Goal: Task Accomplishment & Management: Manage account settings

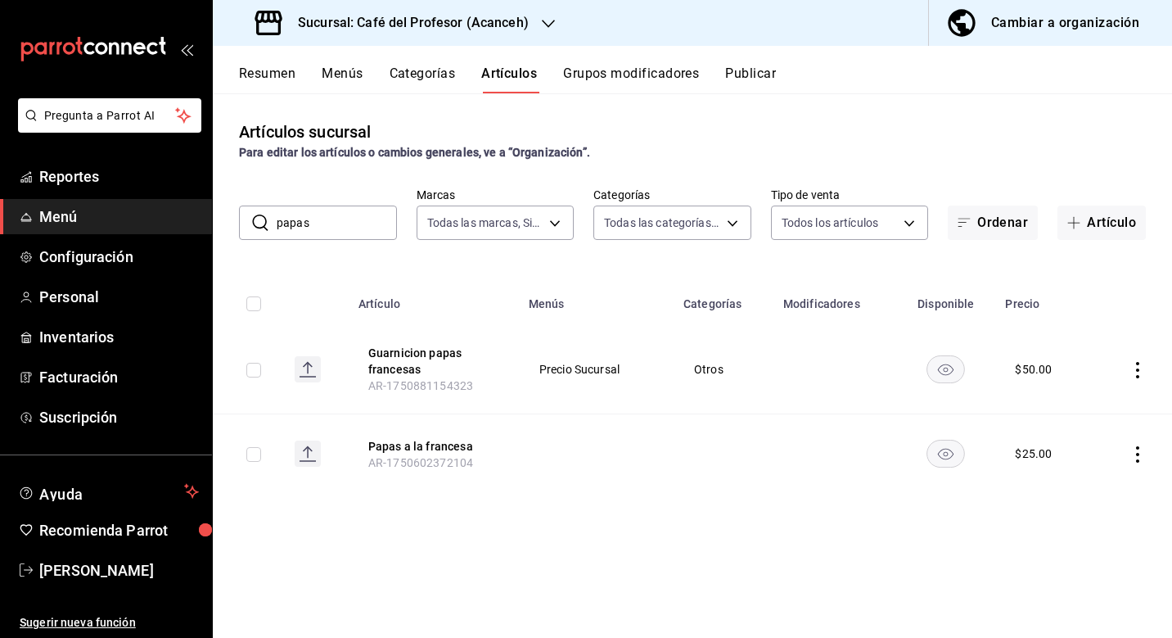
click at [339, 231] on input "papas" at bounding box center [337, 222] width 120 height 33
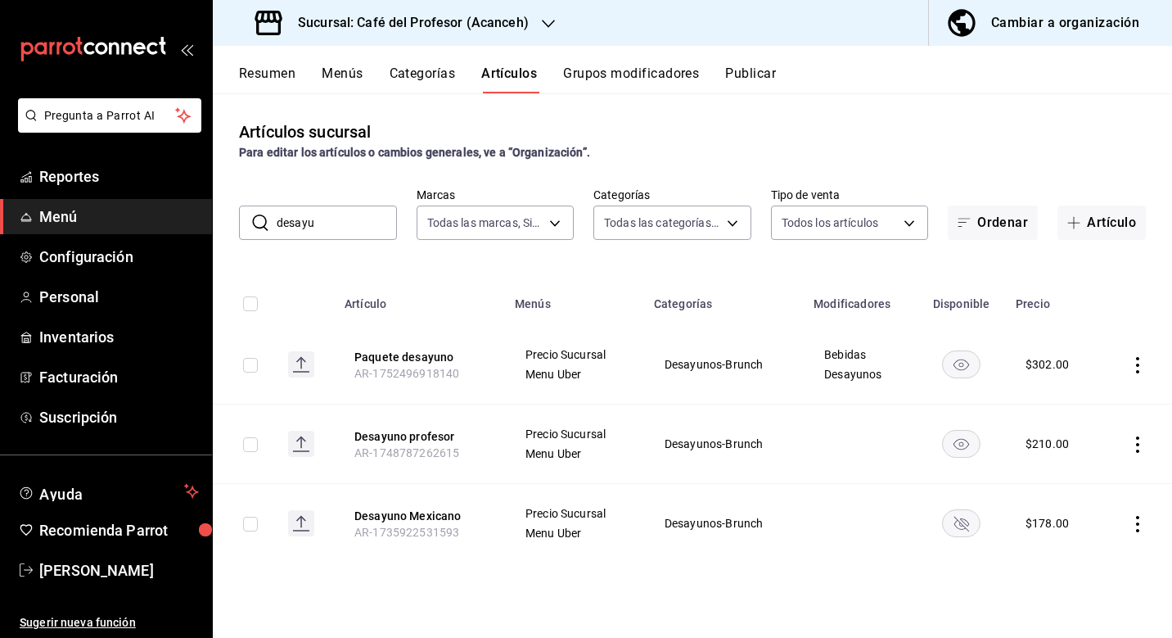
type input "desayu"
drag, startPoint x: 339, startPoint y: 231, endPoint x: 425, endPoint y: 435, distance: 221.3
click at [425, 435] on button "Desayuno profesor" at bounding box center [420, 436] width 131 height 16
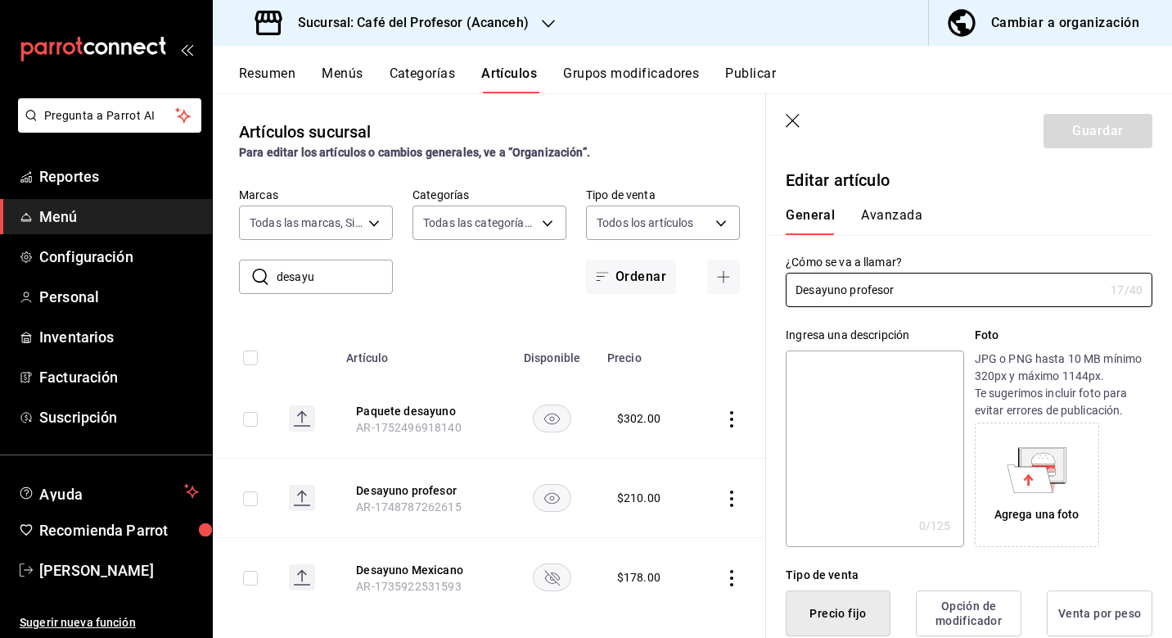
type input "$210.00"
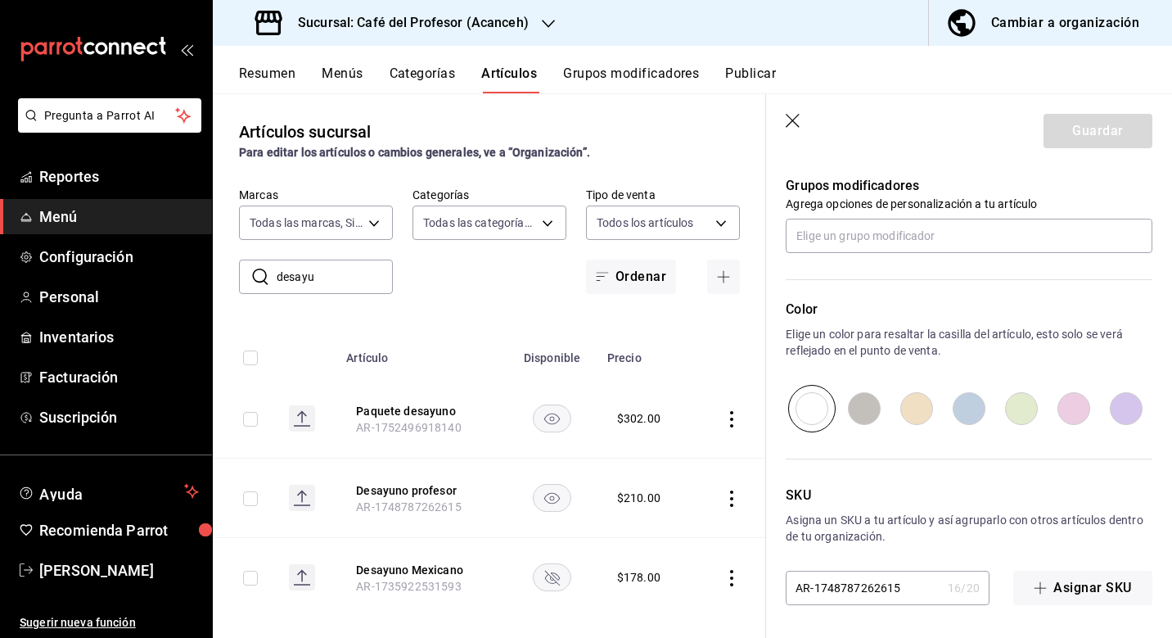
scroll to position [838, 0]
click at [897, 223] on input "text" at bounding box center [969, 236] width 367 height 34
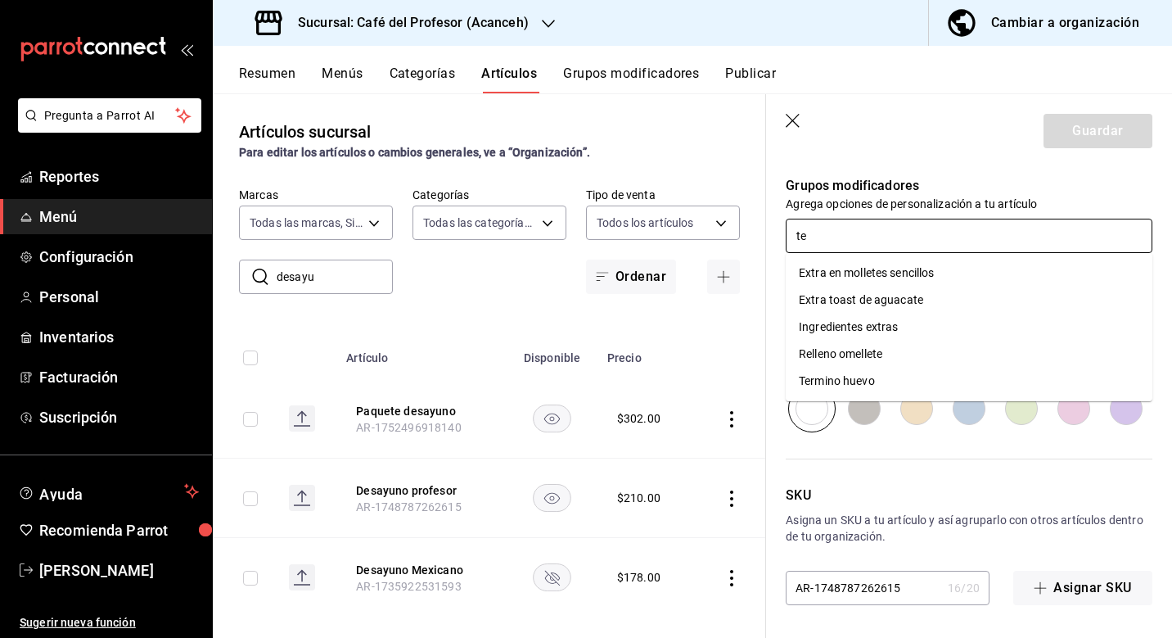
type input "ter"
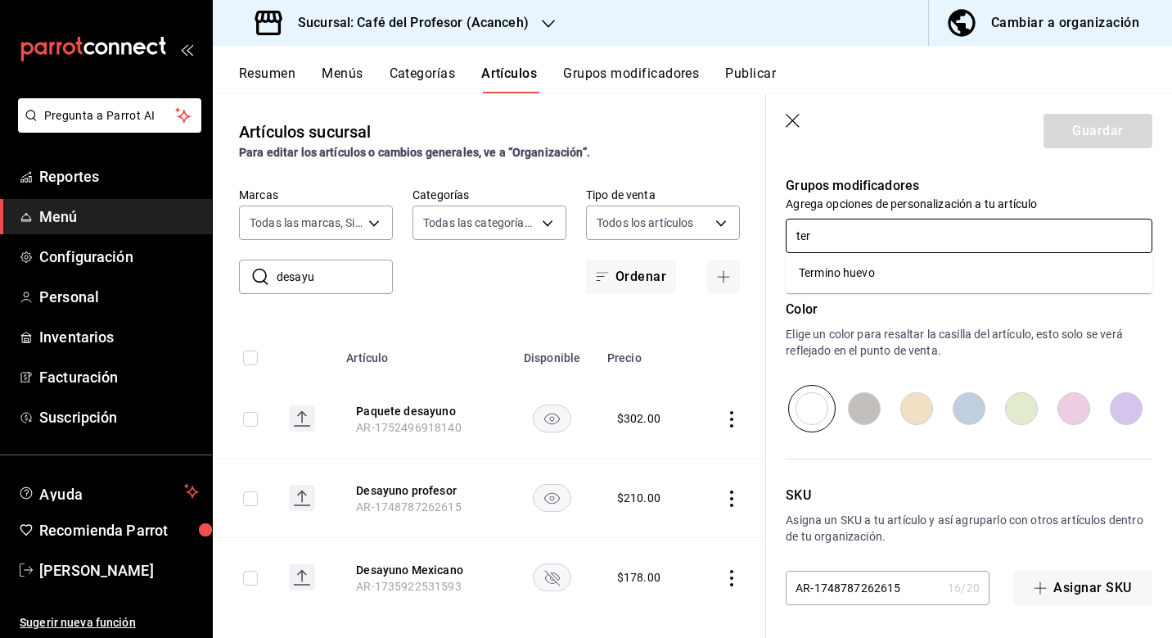
click at [900, 273] on li "Termino huevo" at bounding box center [969, 273] width 367 height 27
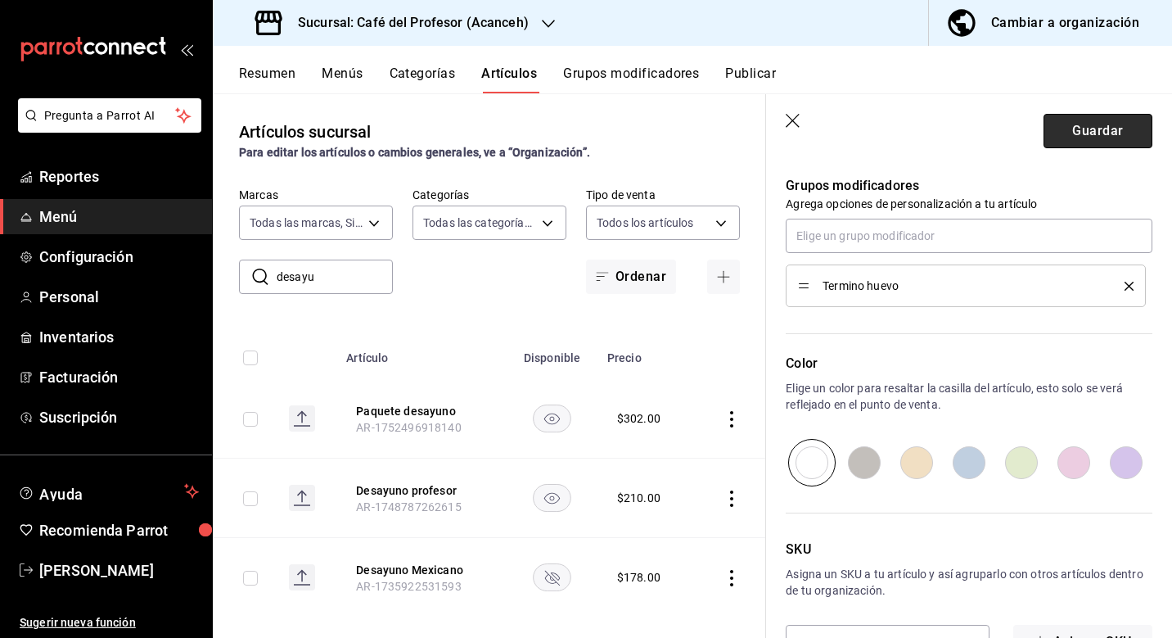
click at [1074, 127] on button "Guardar" at bounding box center [1098, 131] width 109 height 34
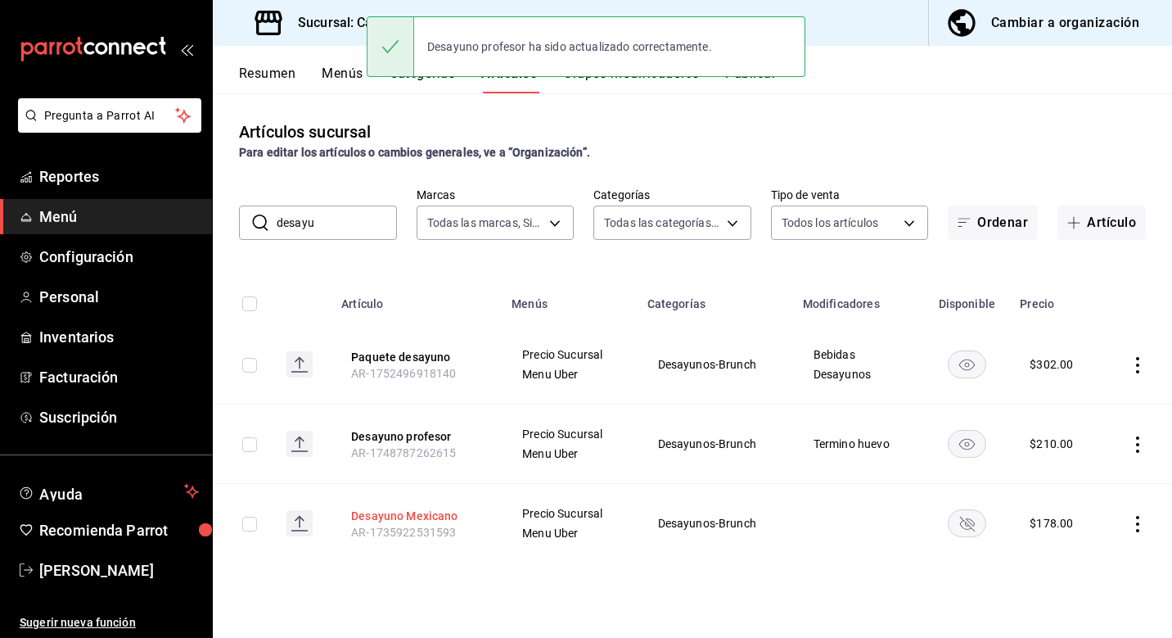
click at [422, 516] on button "Desayuno Mexicano" at bounding box center [416, 516] width 131 height 16
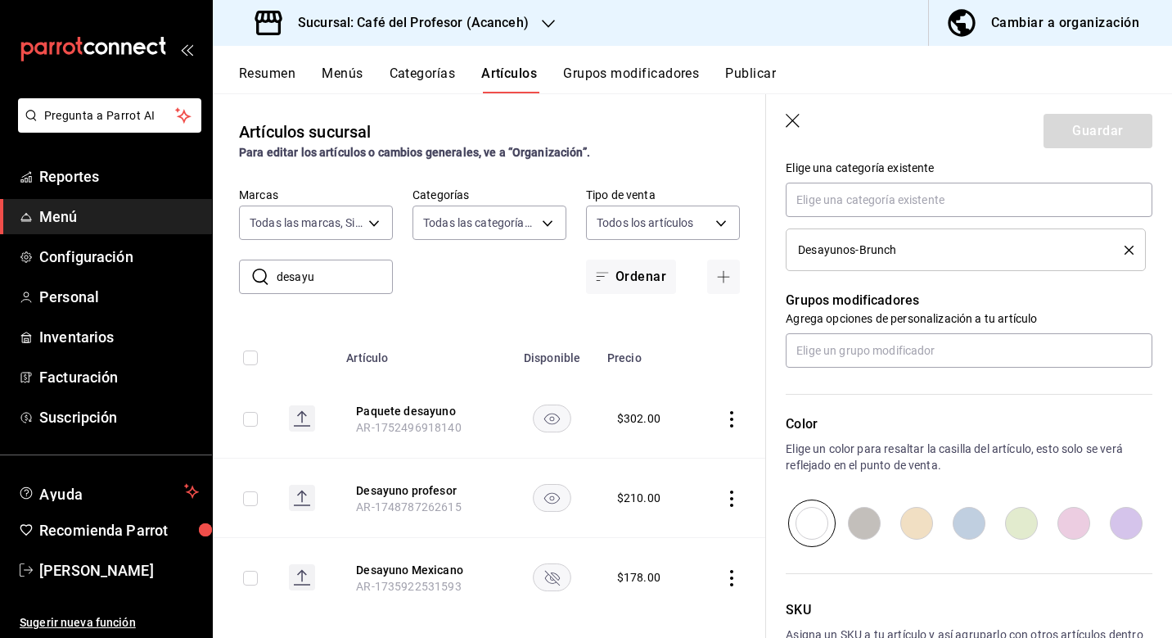
scroll to position [703, 0]
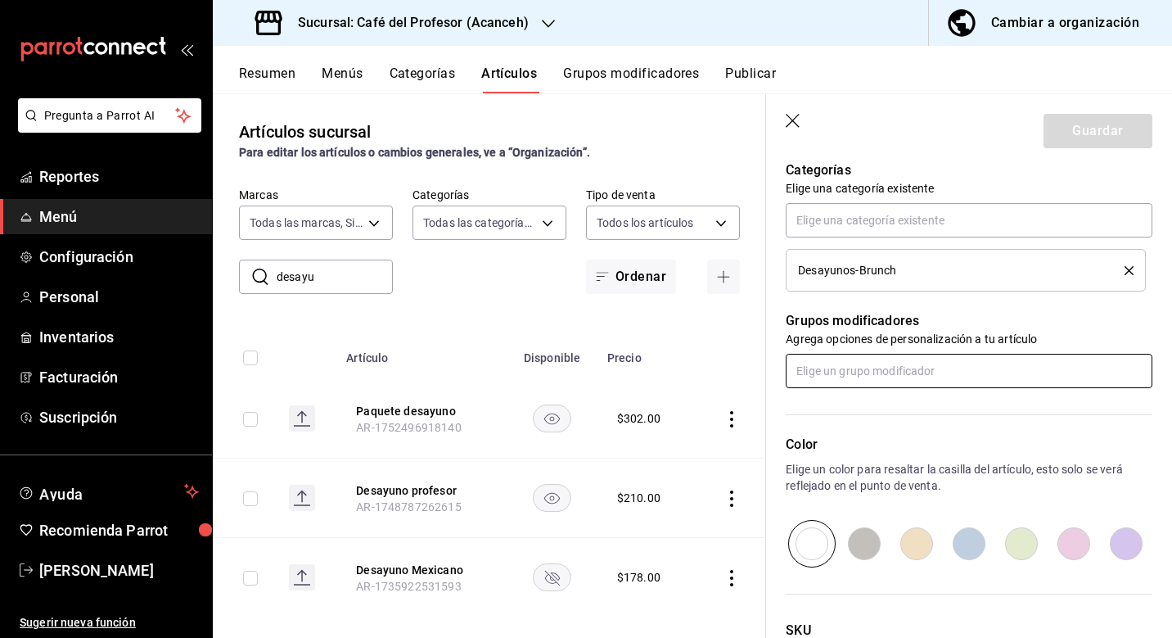
click at [911, 373] on input "text" at bounding box center [969, 371] width 367 height 34
click at [907, 406] on div "Color Elige un color para resaltar la casilla del artículo, esto solo se verá r…" at bounding box center [959, 477] width 386 height 179
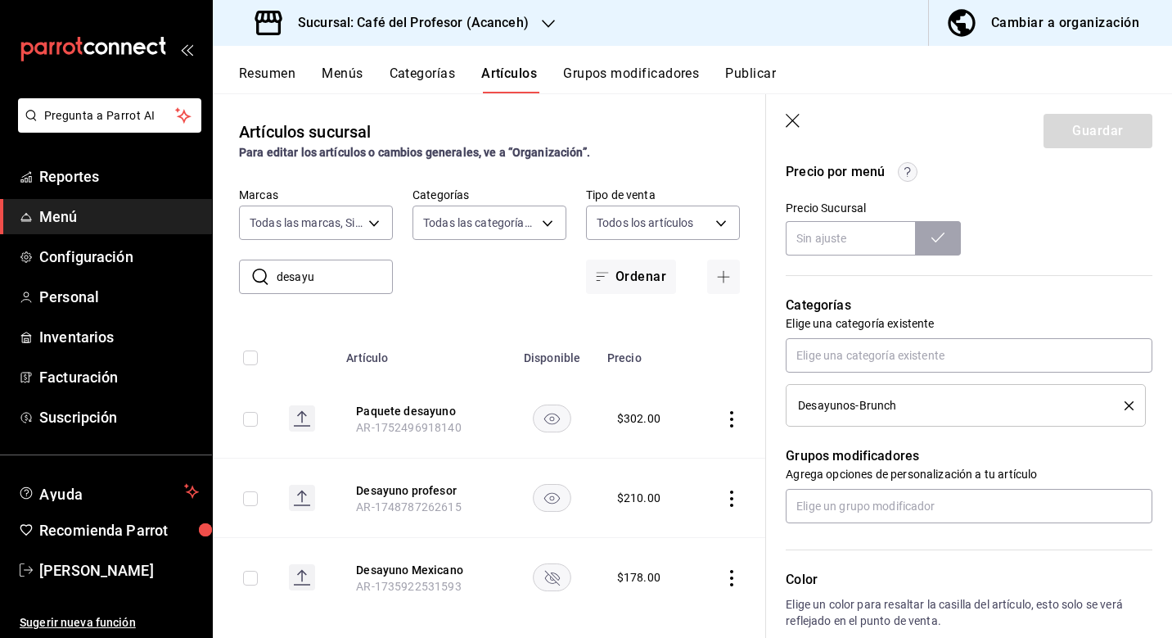
scroll to position [657, 0]
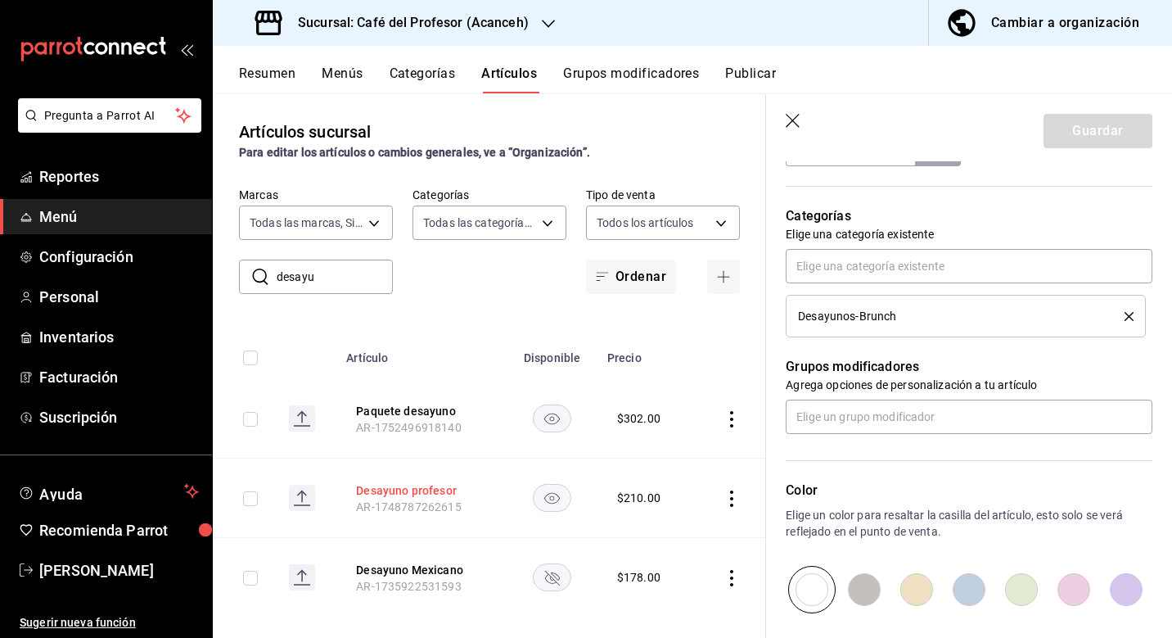
click at [422, 489] on button "Desayuno profesor" at bounding box center [421, 490] width 131 height 16
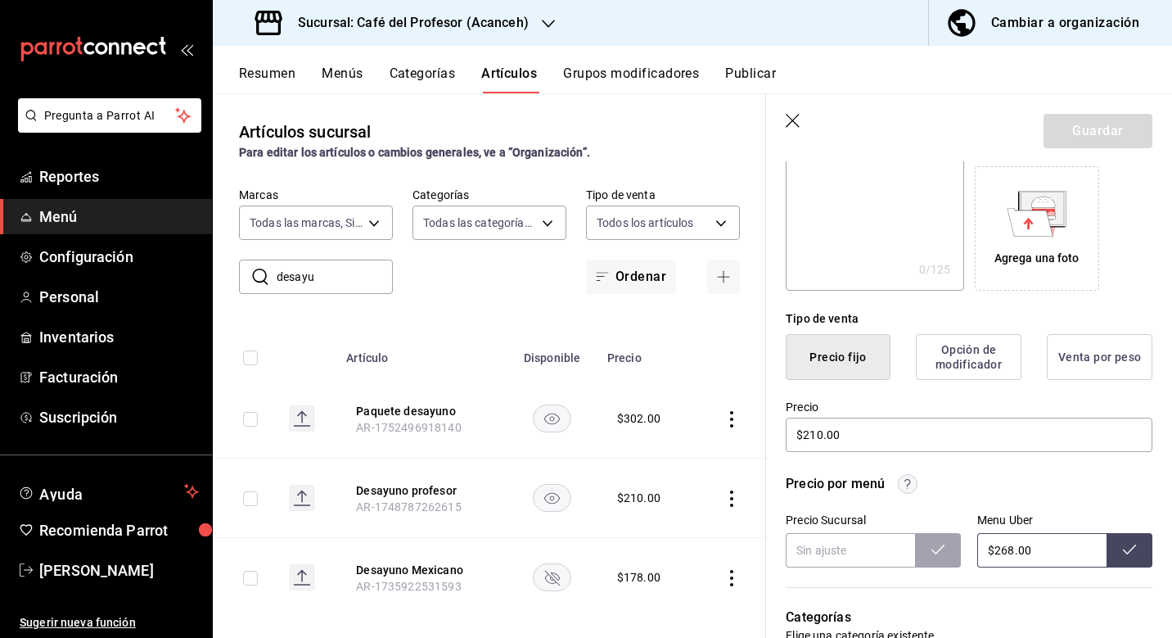
scroll to position [106, 0]
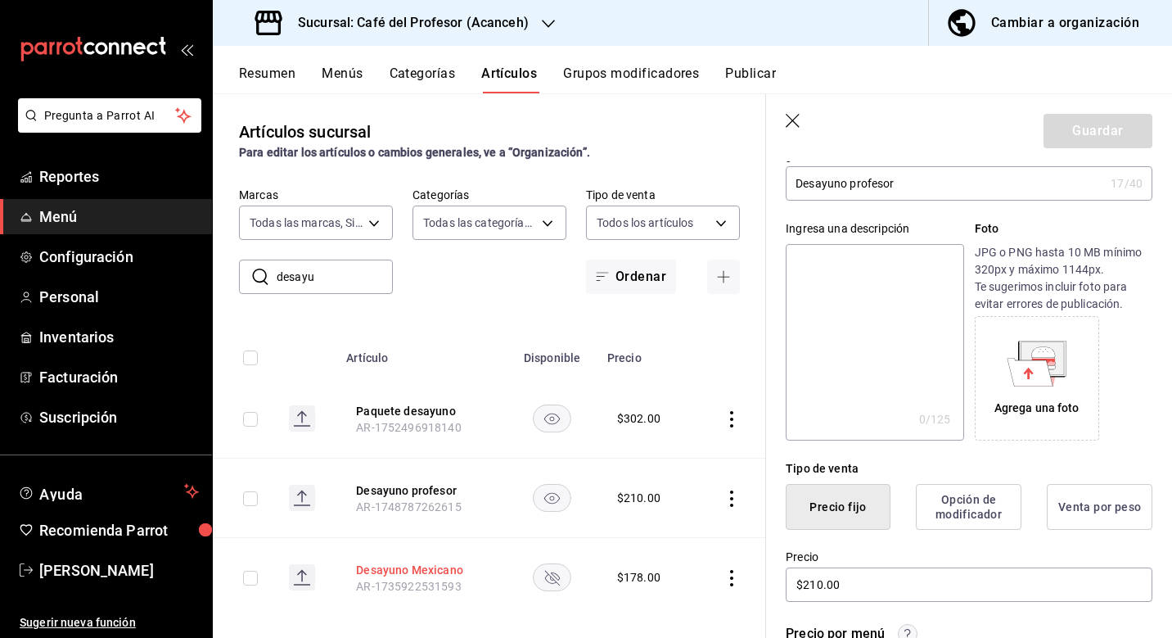
click at [427, 571] on button "Desayuno Mexicano" at bounding box center [421, 570] width 131 height 16
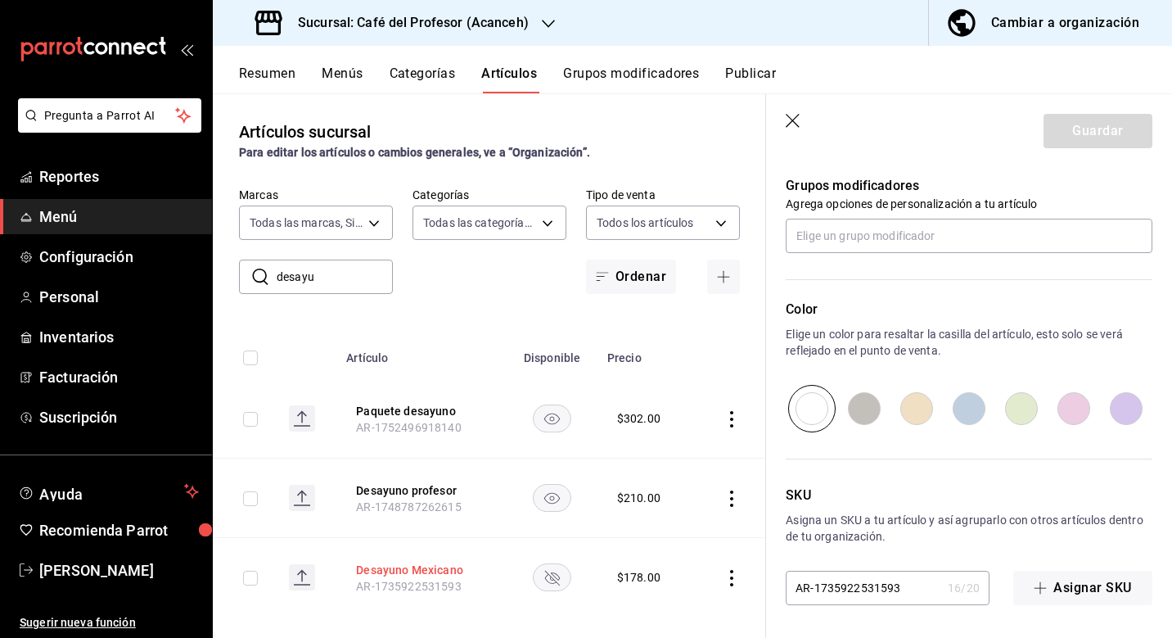
scroll to position [838, 0]
click at [892, 237] on input "text" at bounding box center [969, 236] width 367 height 34
click at [917, 199] on p "Agrega opciones de personalización a tu artículo" at bounding box center [969, 204] width 367 height 16
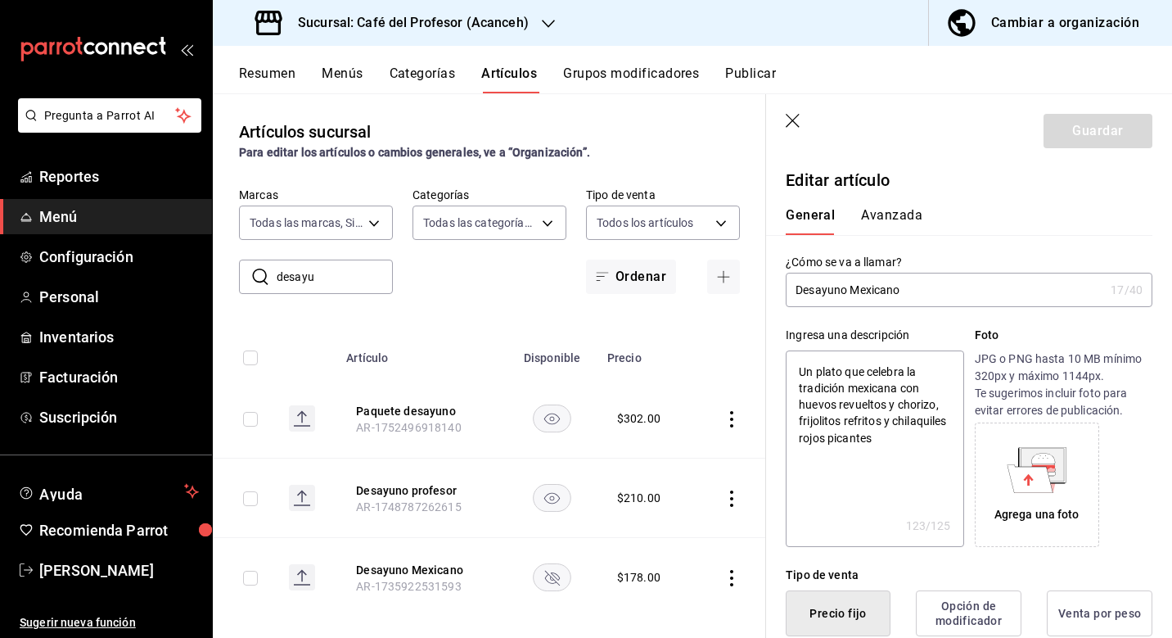
scroll to position [0, 0]
click at [793, 122] on icon "button" at bounding box center [794, 122] width 16 height 16
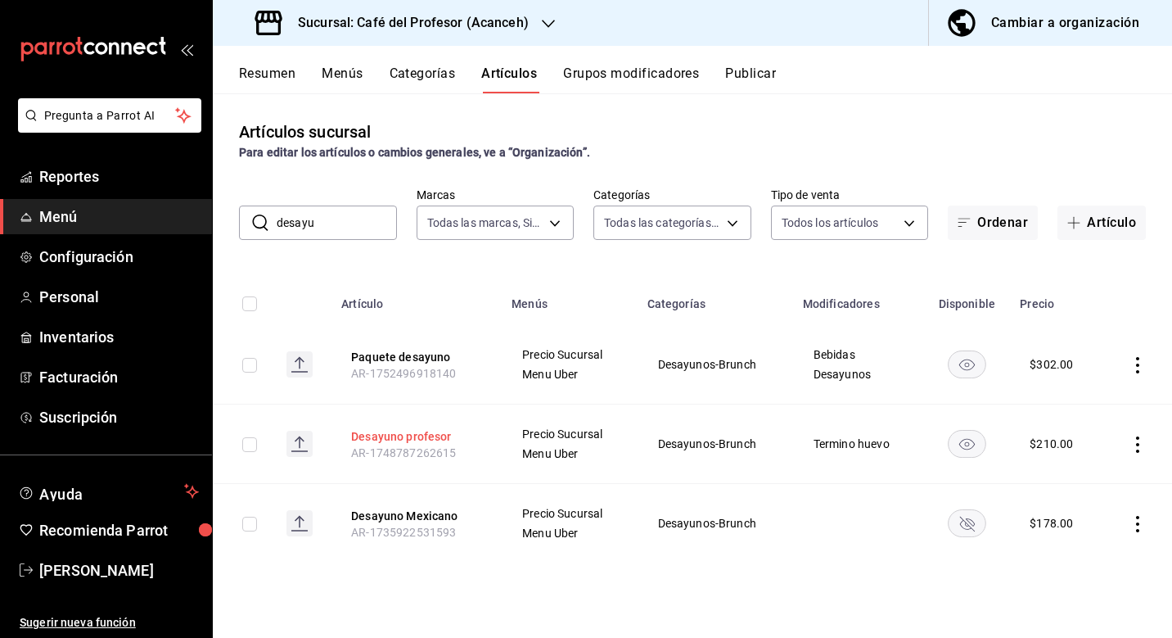
click at [422, 436] on button "Desayuno profesor" at bounding box center [416, 436] width 131 height 16
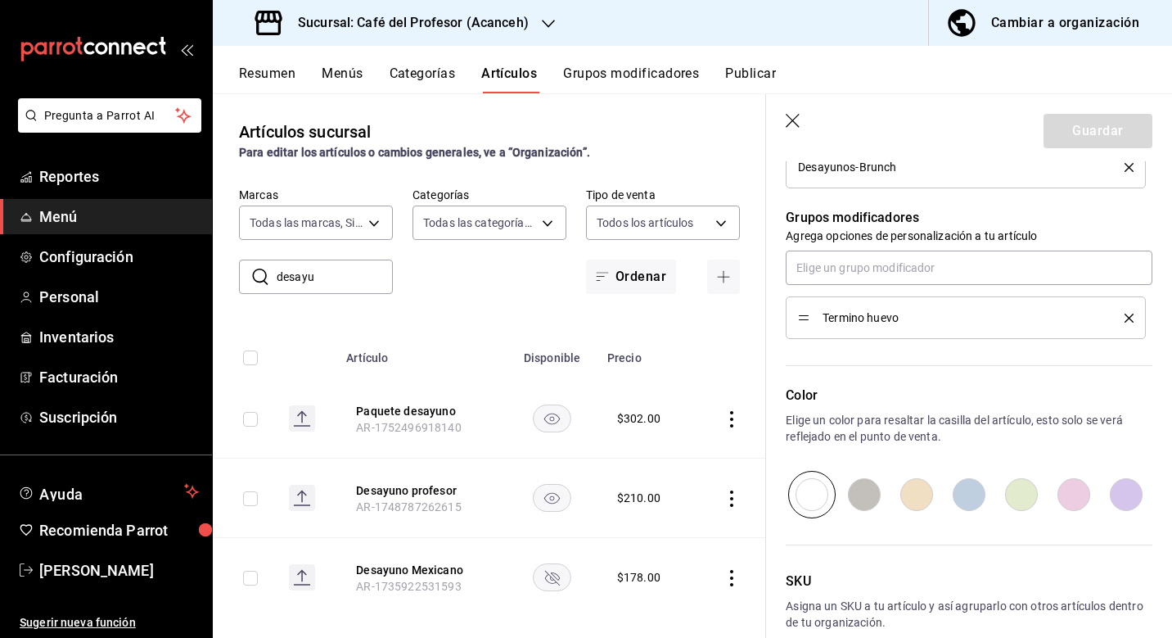
scroll to position [802, 0]
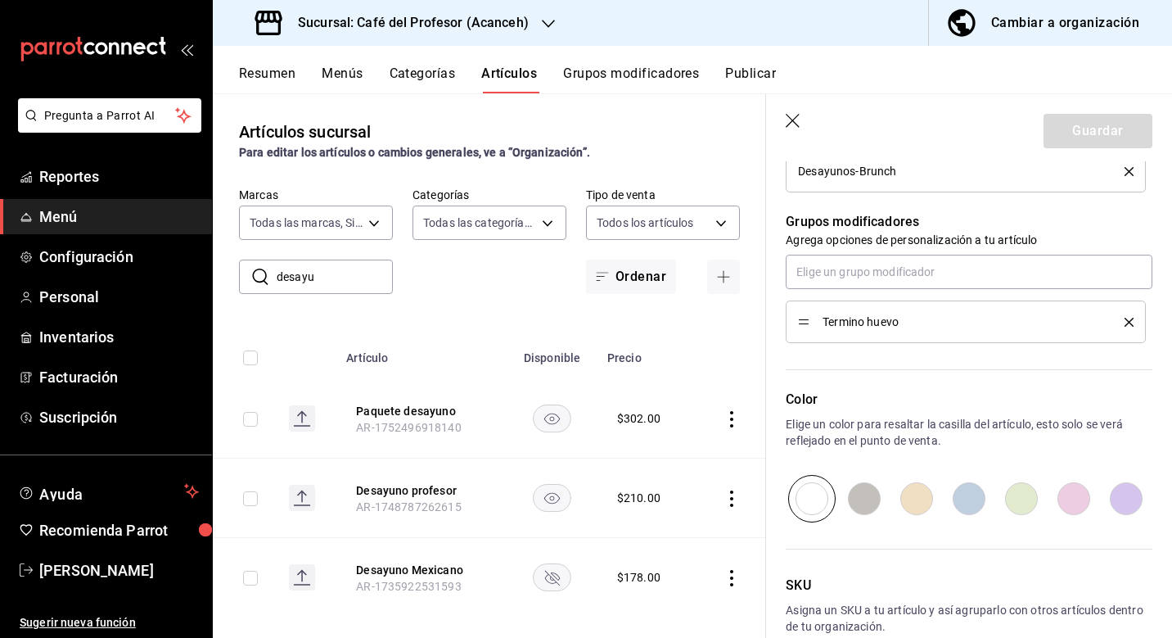
click at [790, 118] on icon "button" at bounding box center [793, 121] width 14 height 14
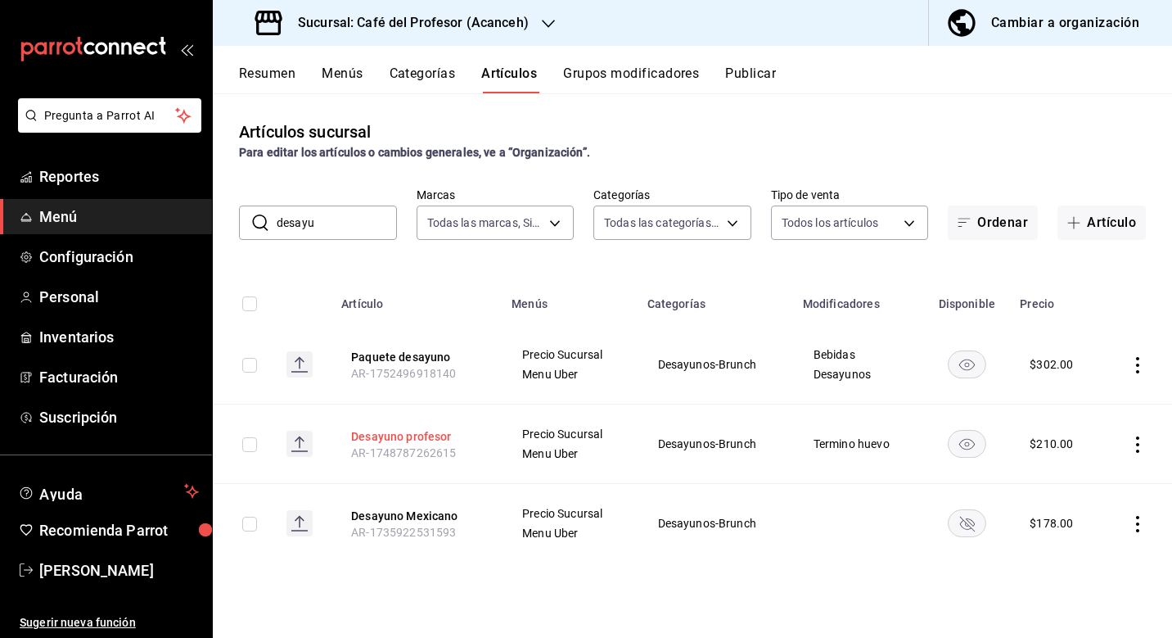
click at [395, 436] on button "Desayuno profesor" at bounding box center [416, 436] width 131 height 16
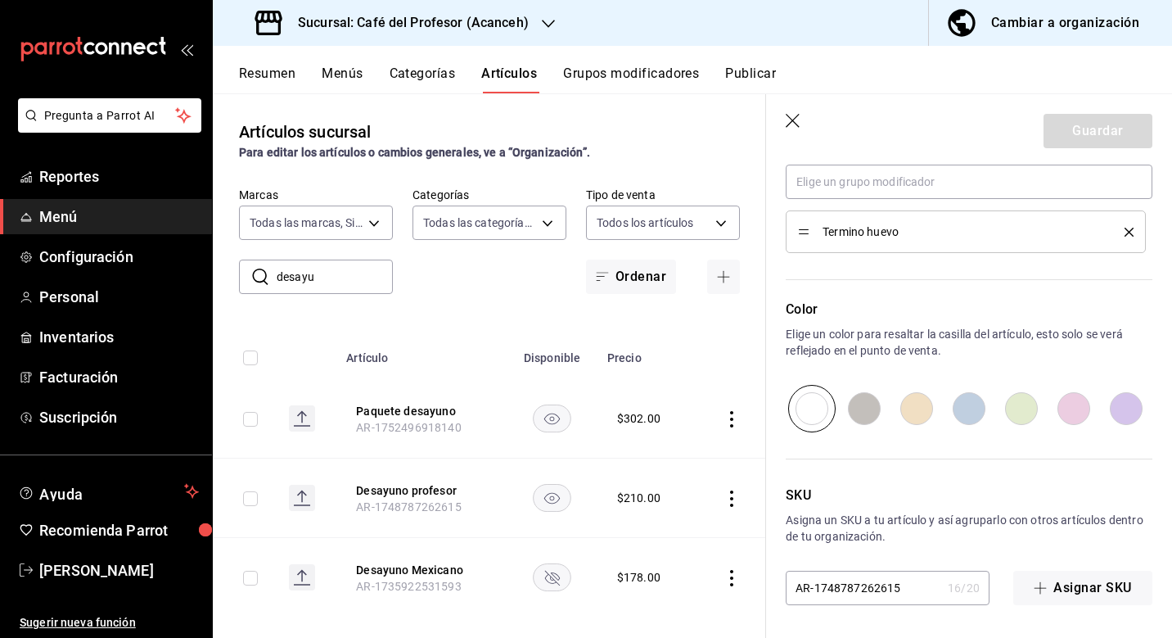
scroll to position [892, 0]
click at [794, 120] on icon "button" at bounding box center [793, 121] width 14 height 14
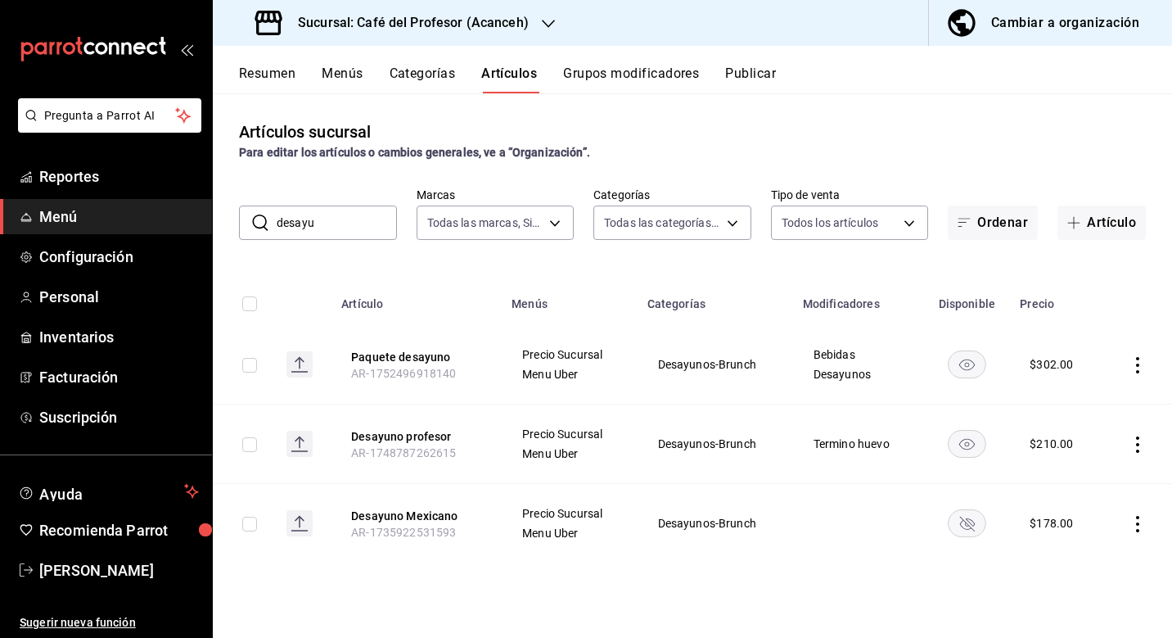
click at [80, 227] on span "Menú" at bounding box center [119, 217] width 160 height 22
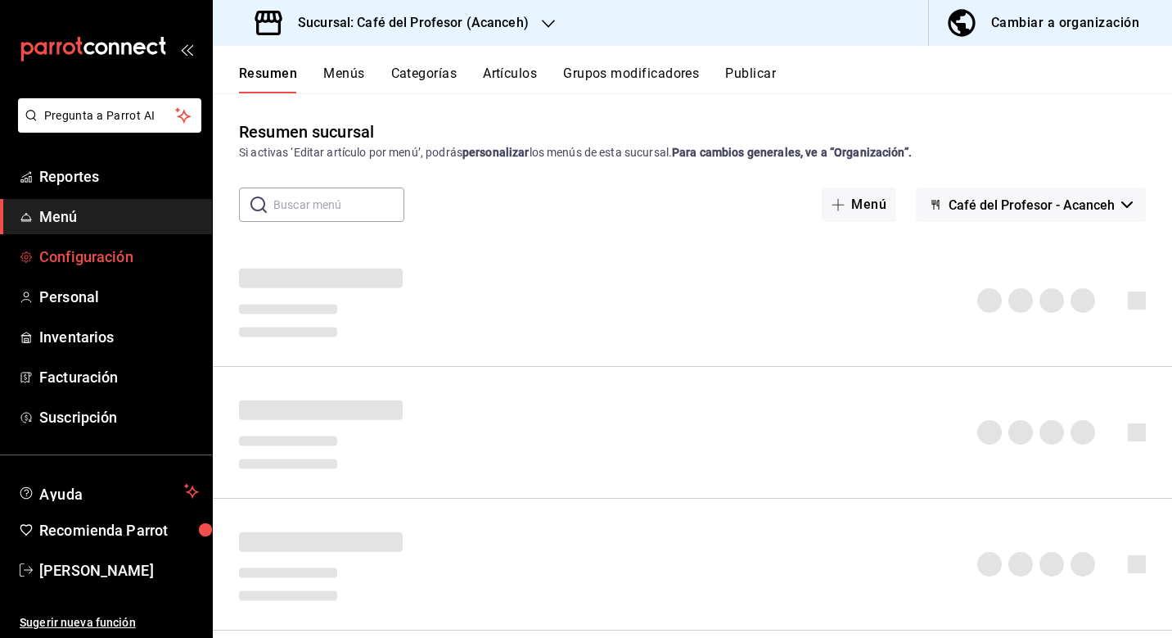
click at [80, 263] on span "Configuración" at bounding box center [119, 257] width 160 height 22
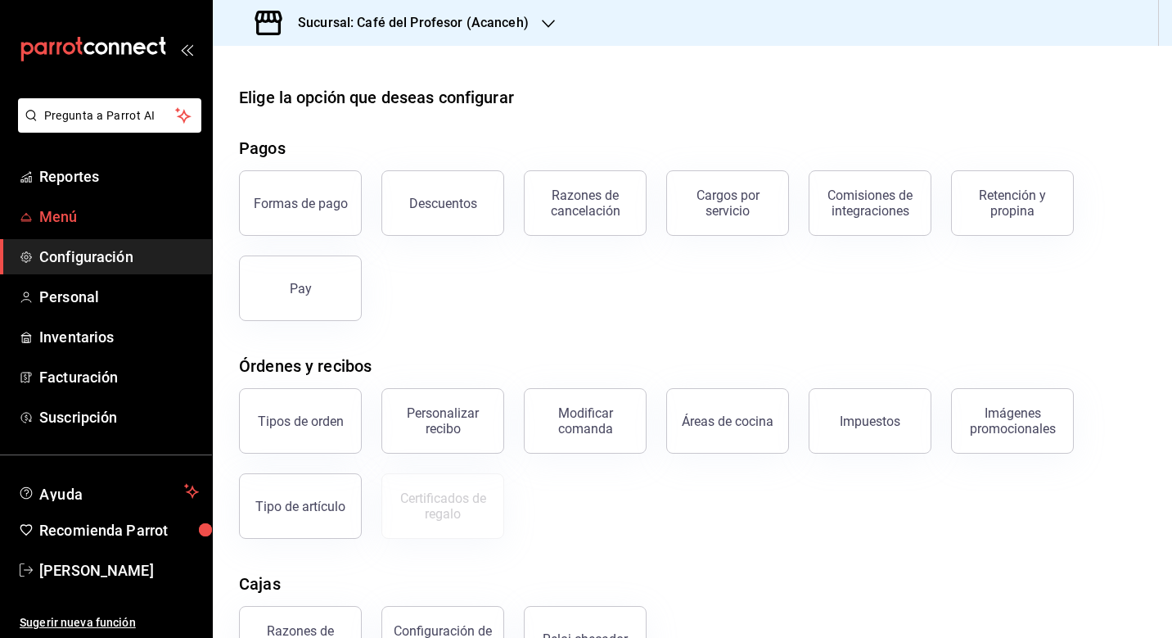
click at [69, 219] on span "Menú" at bounding box center [119, 217] width 160 height 22
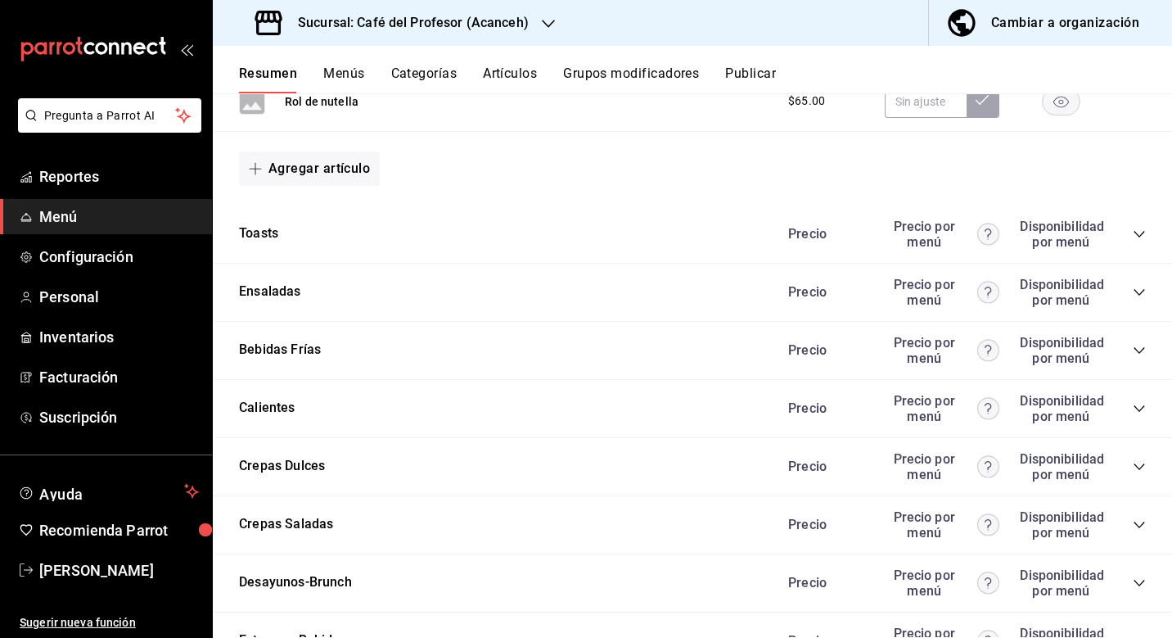
scroll to position [1470, 0]
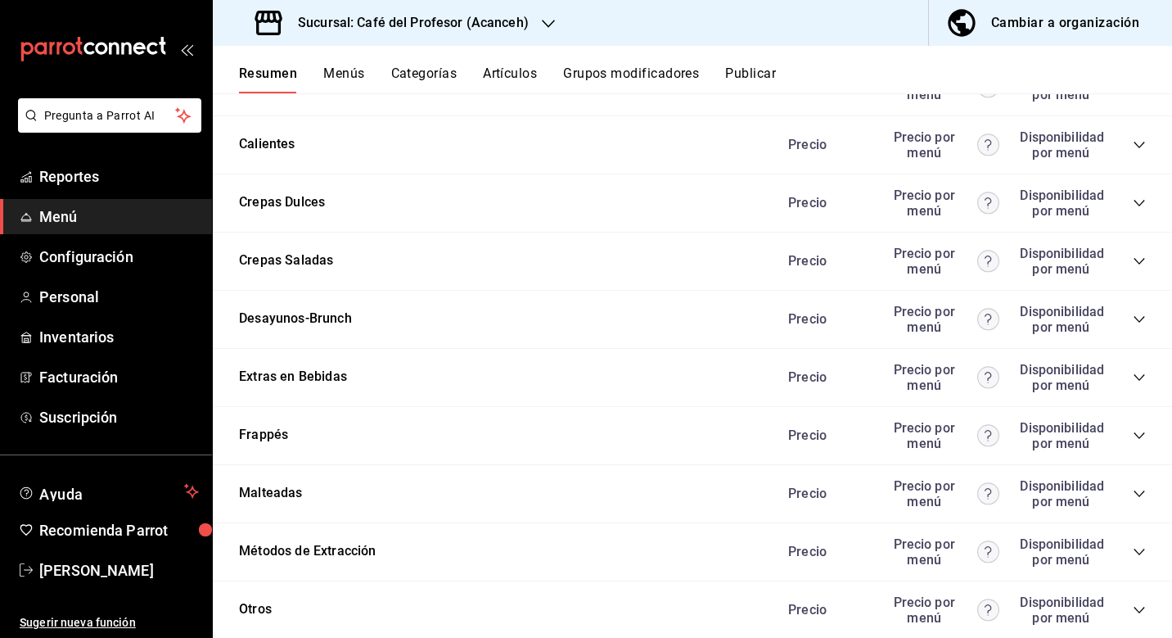
click at [1141, 316] on icon "collapse-category-row" at bounding box center [1139, 319] width 13 height 13
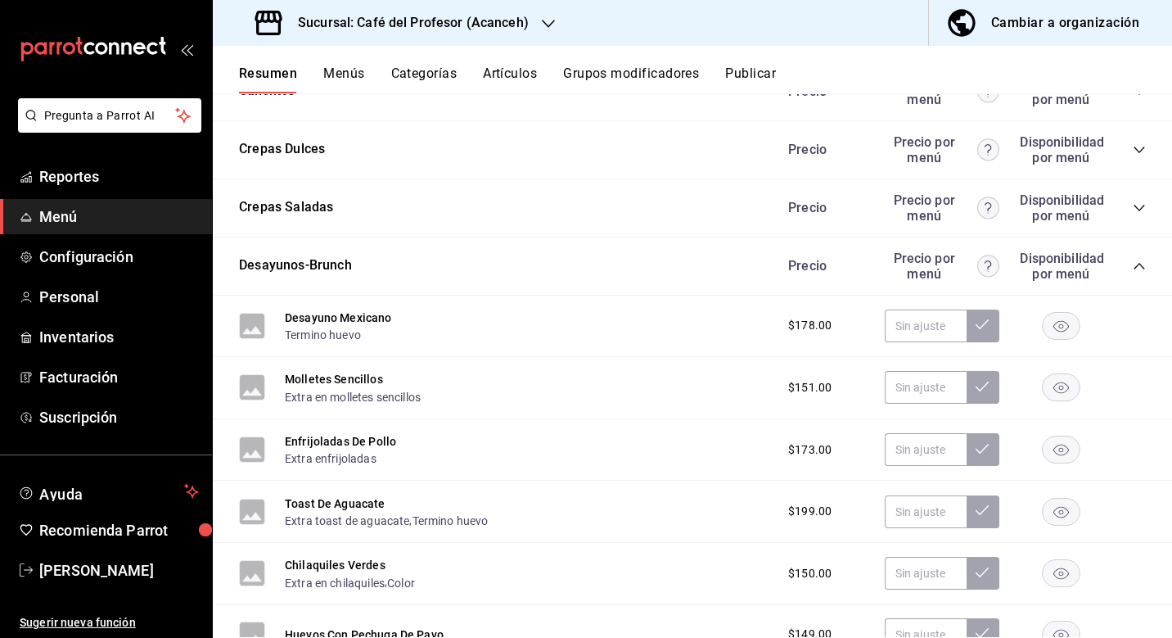
scroll to position [1535, 0]
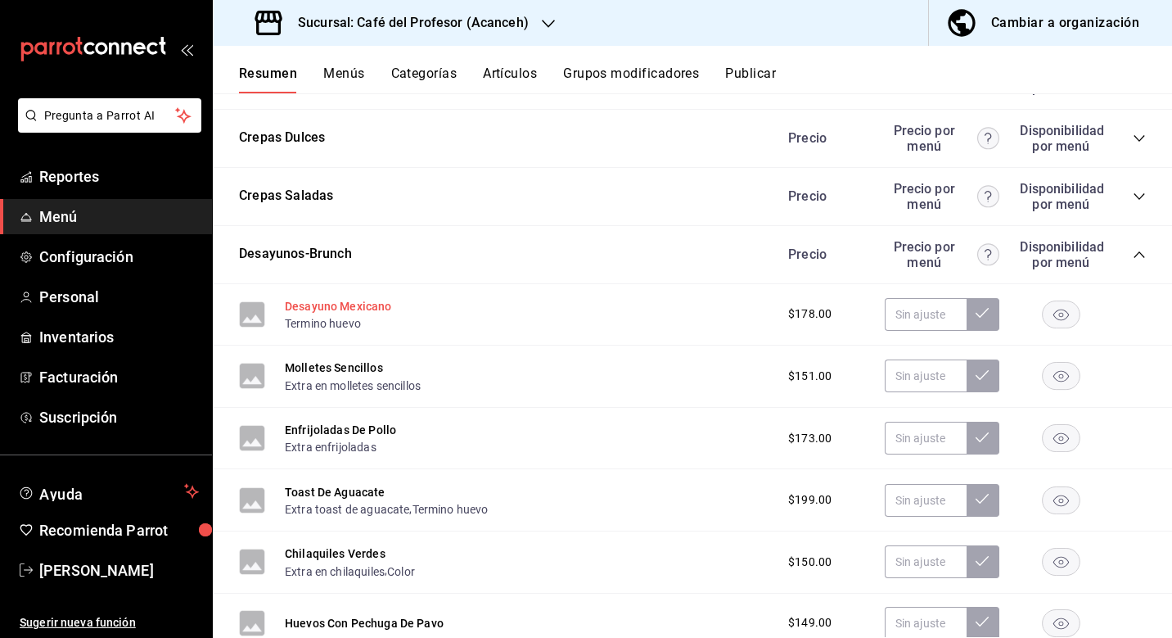
click at [341, 300] on button "Desayuno Mexicano" at bounding box center [338, 306] width 107 height 16
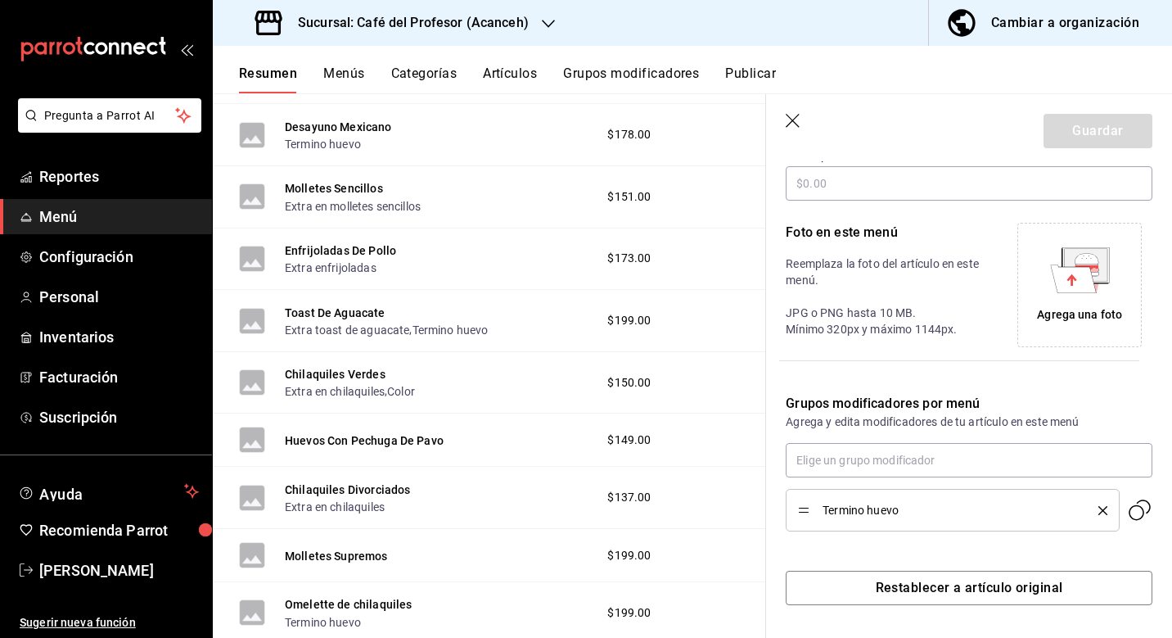
scroll to position [313, 0]
click at [1100, 508] on icon "delete" at bounding box center [1103, 510] width 9 height 9
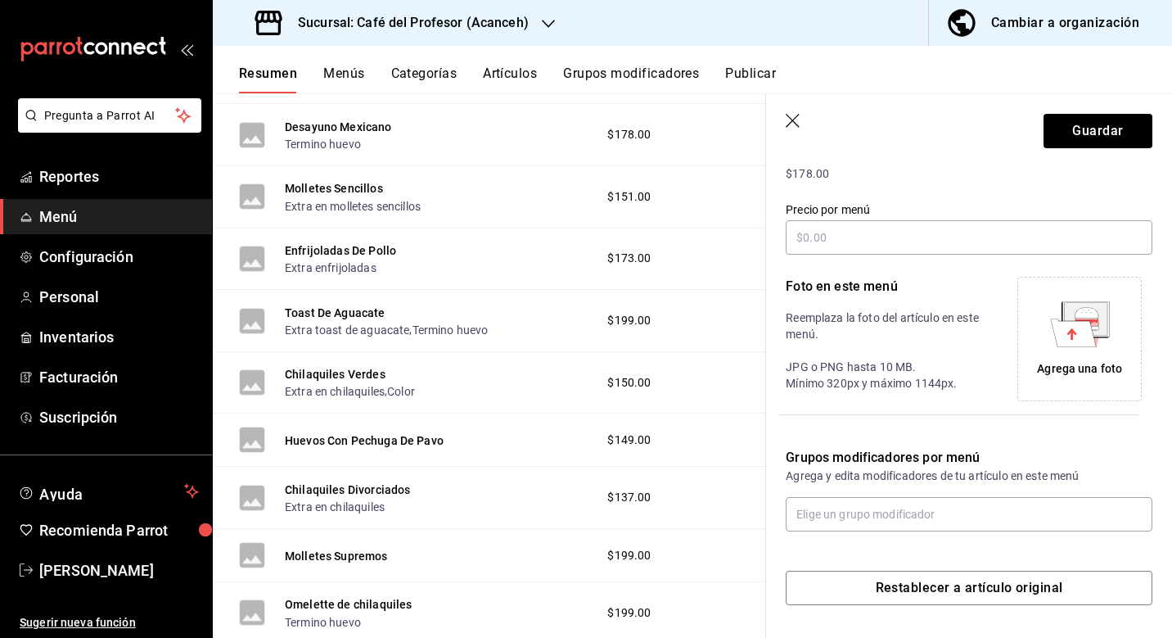
scroll to position [259, 0]
click at [1118, 132] on button "Guardar" at bounding box center [1098, 131] width 109 height 34
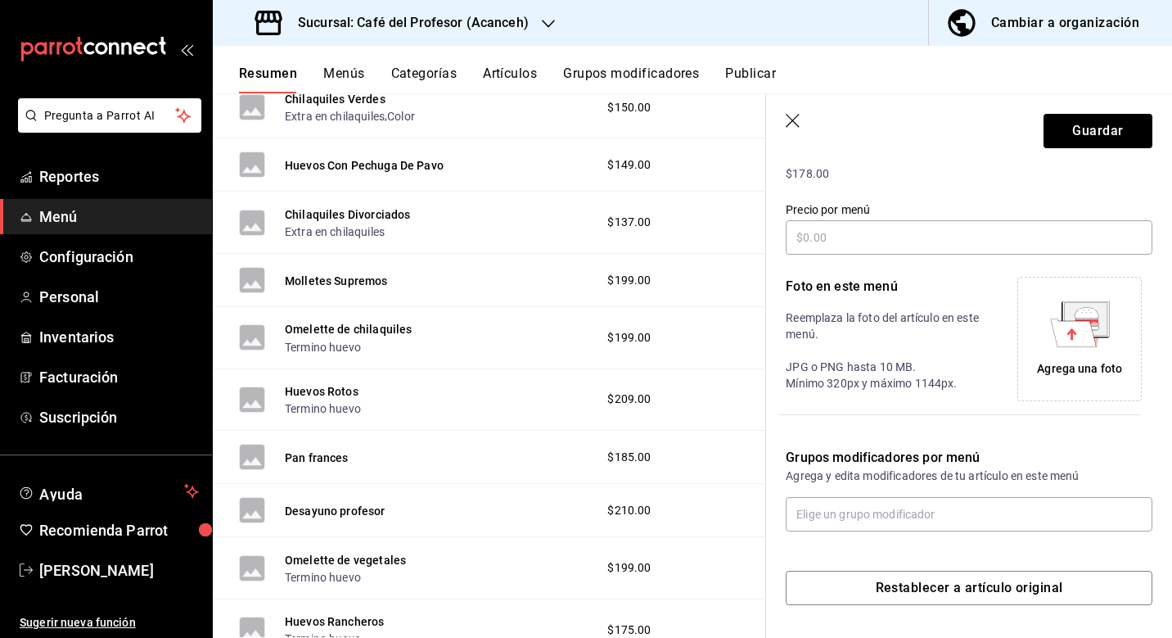
scroll to position [1816, 0]
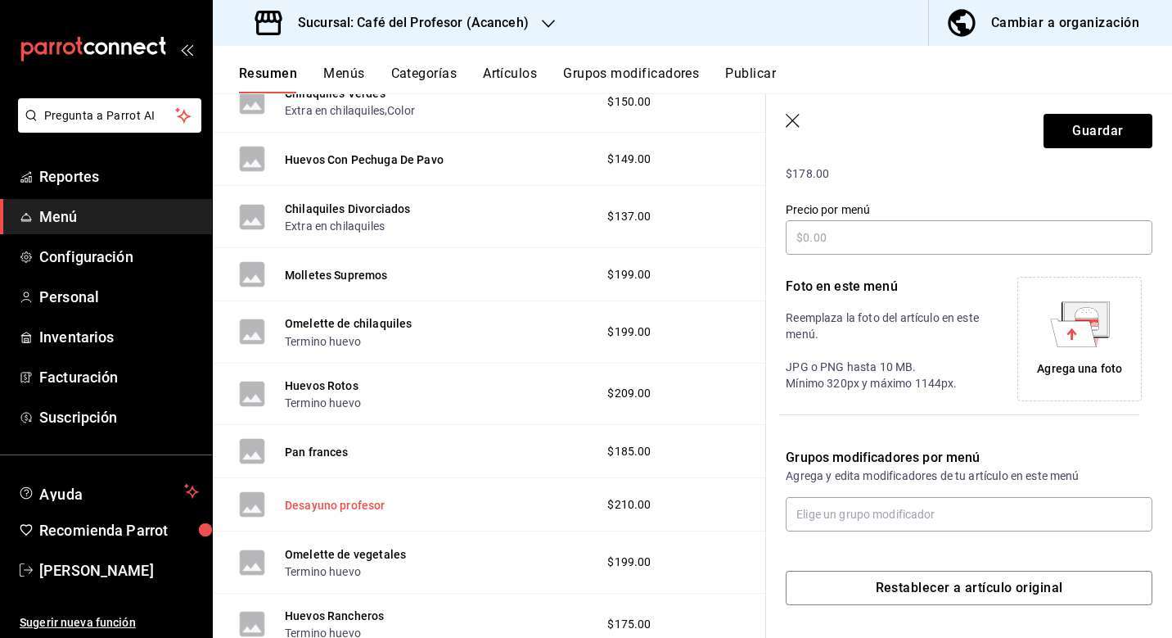
click at [361, 499] on button "Desayuno profesor" at bounding box center [335, 505] width 101 height 16
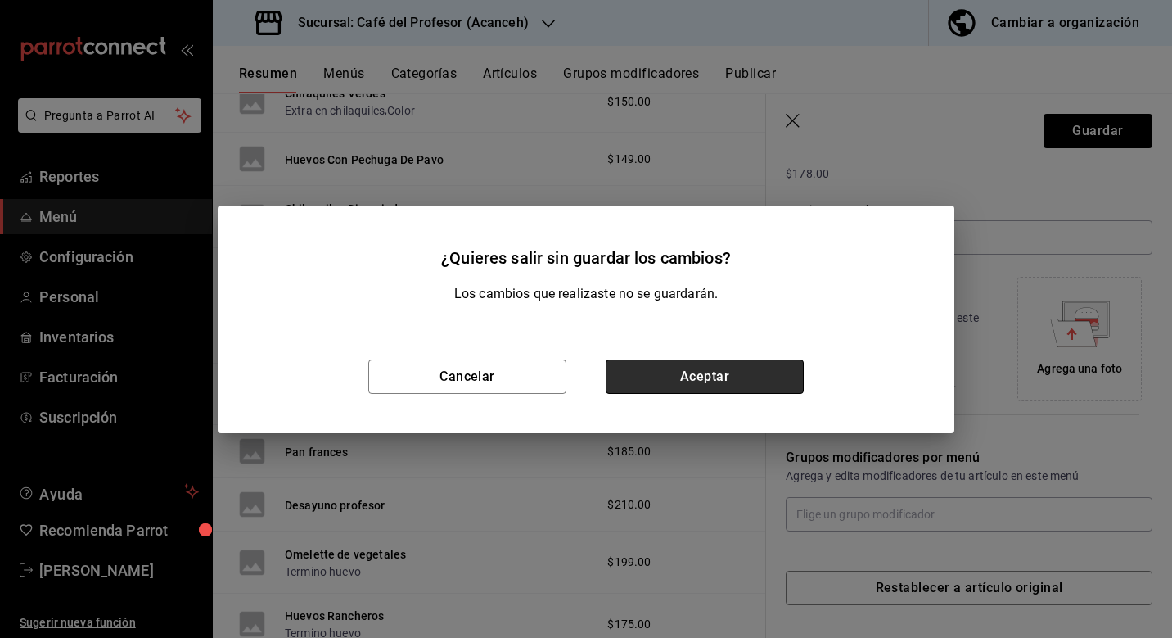
click at [646, 368] on button "Aceptar" at bounding box center [705, 376] width 198 height 34
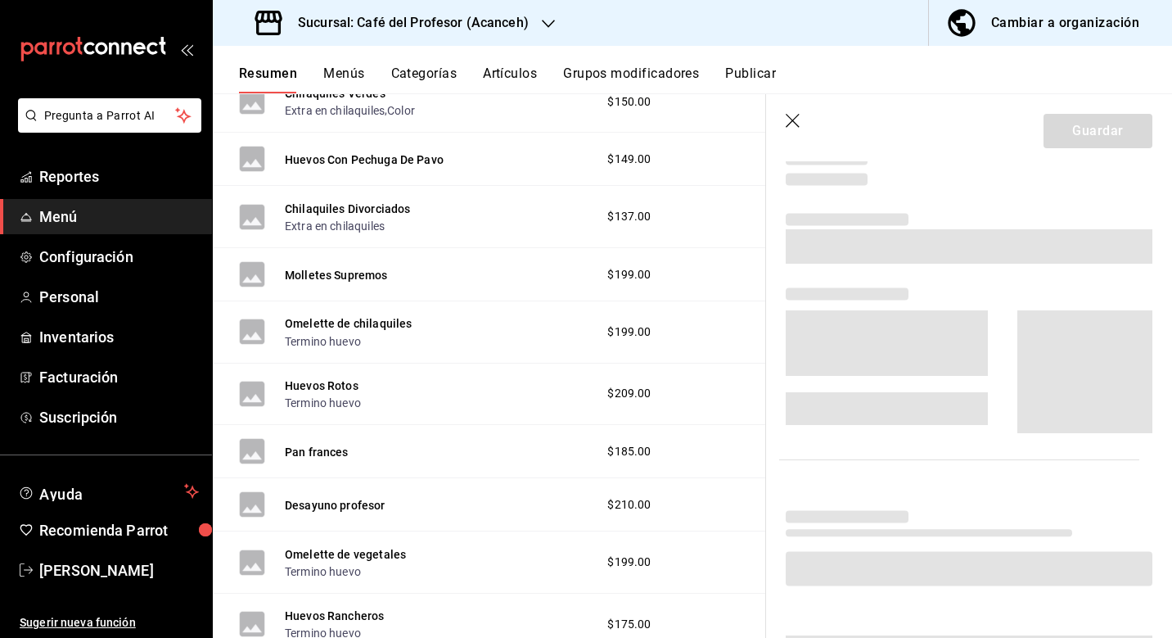
scroll to position [250, 0]
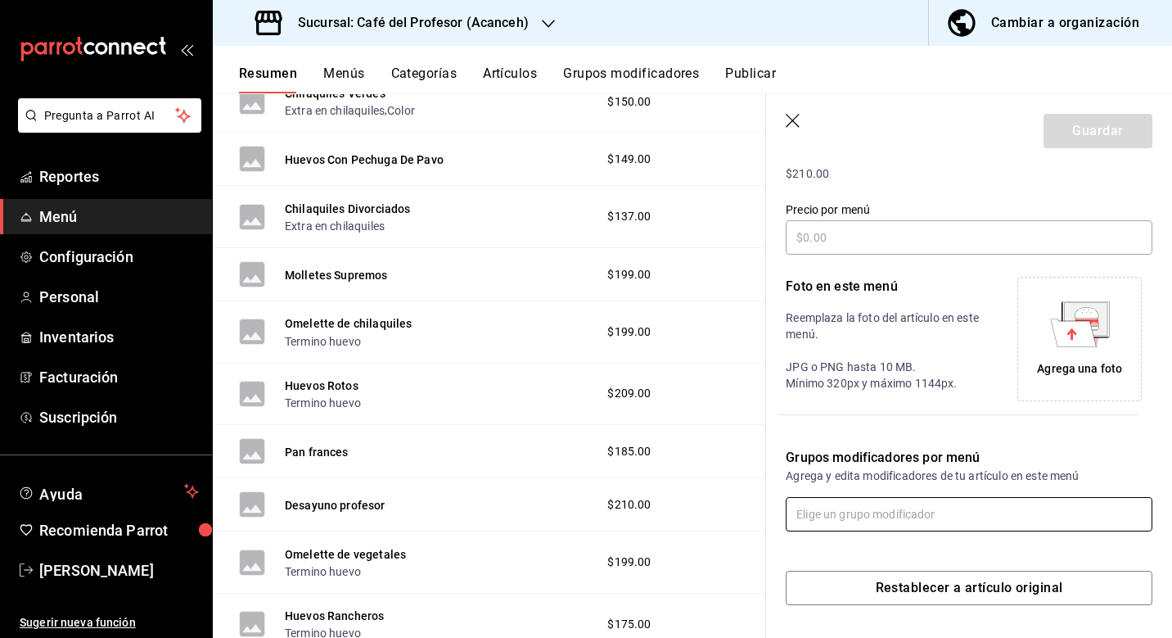
click at [879, 522] on input "text" at bounding box center [969, 514] width 367 height 34
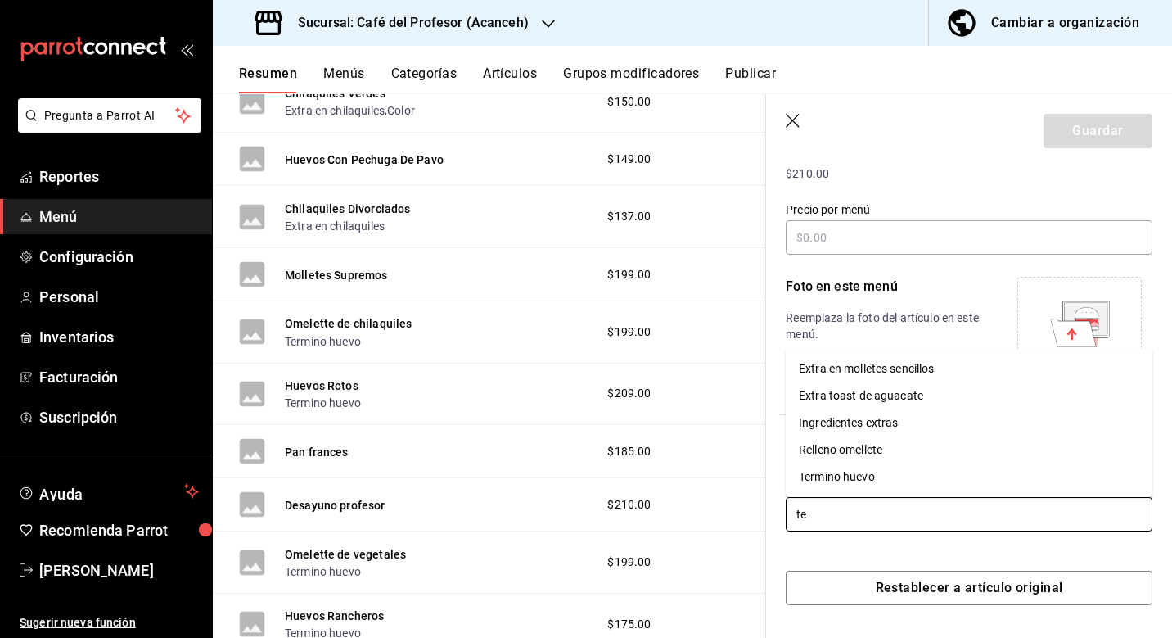
type input "ter"
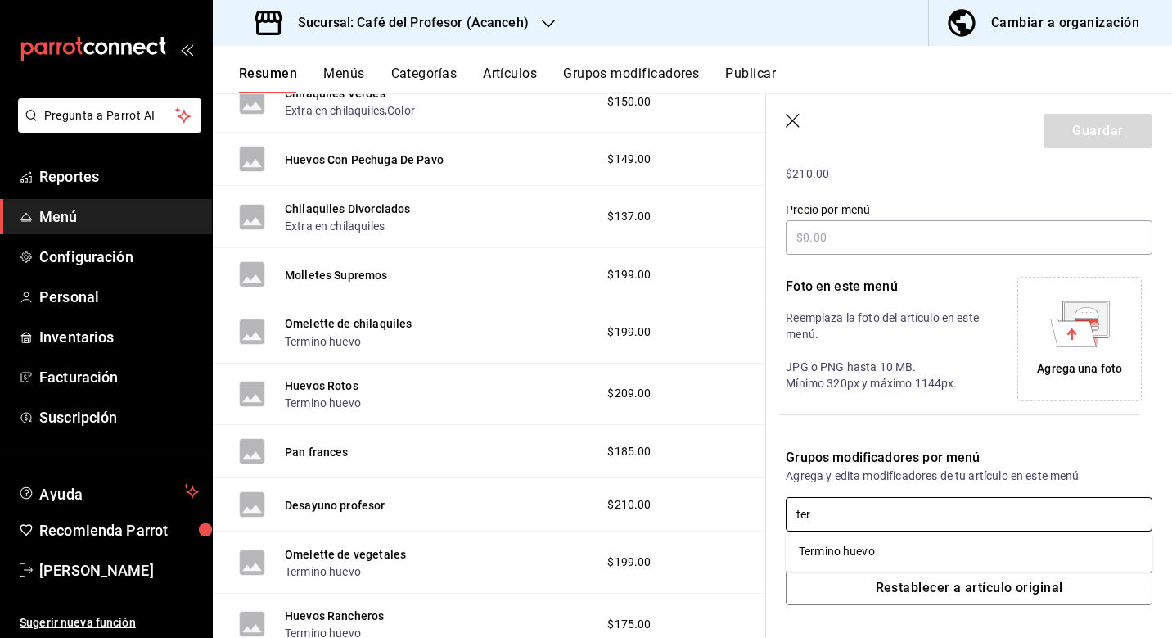
click at [906, 553] on li "Termino huevo" at bounding box center [969, 551] width 367 height 27
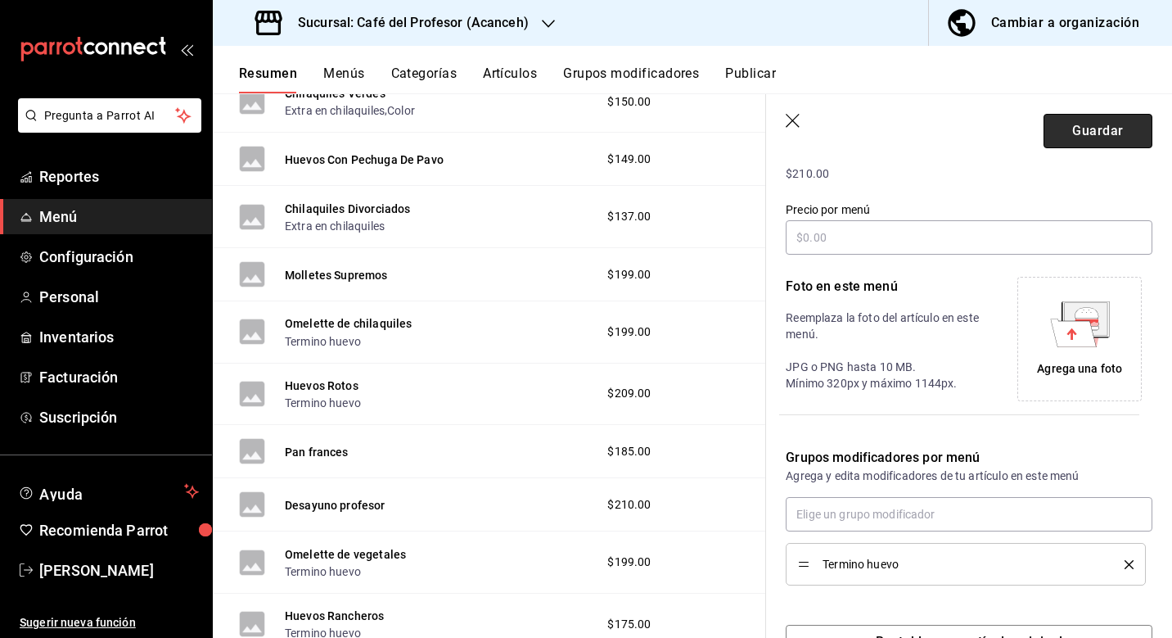
click at [1077, 130] on button "Guardar" at bounding box center [1098, 131] width 109 height 34
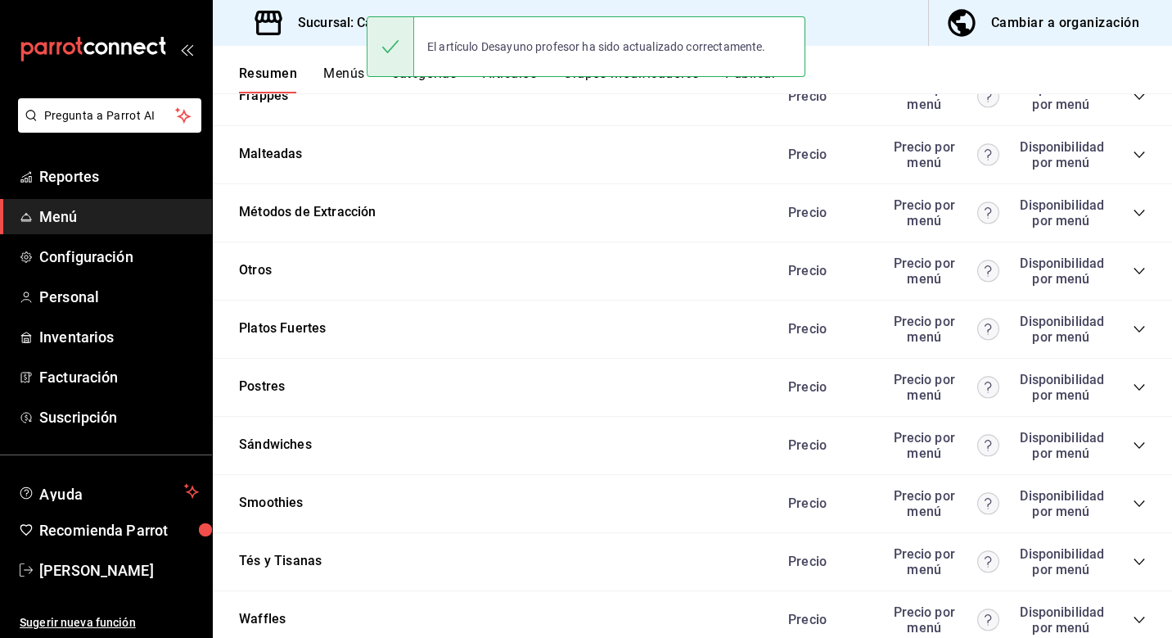
scroll to position [1386, 0]
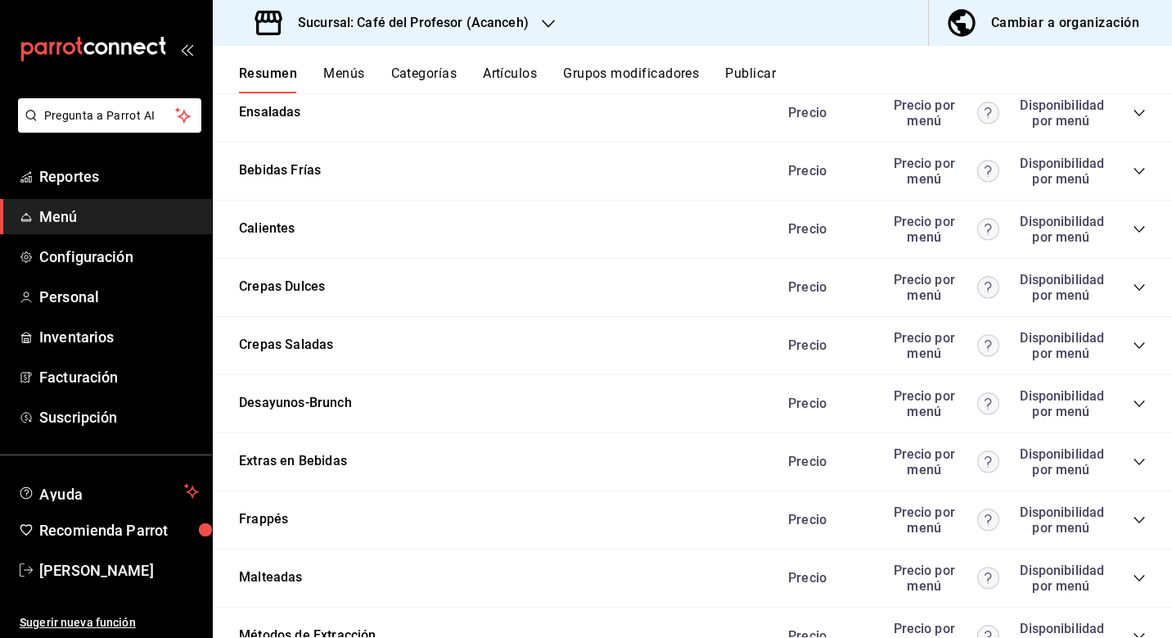
click at [1143, 403] on icon "collapse-category-row" at bounding box center [1139, 403] width 13 height 13
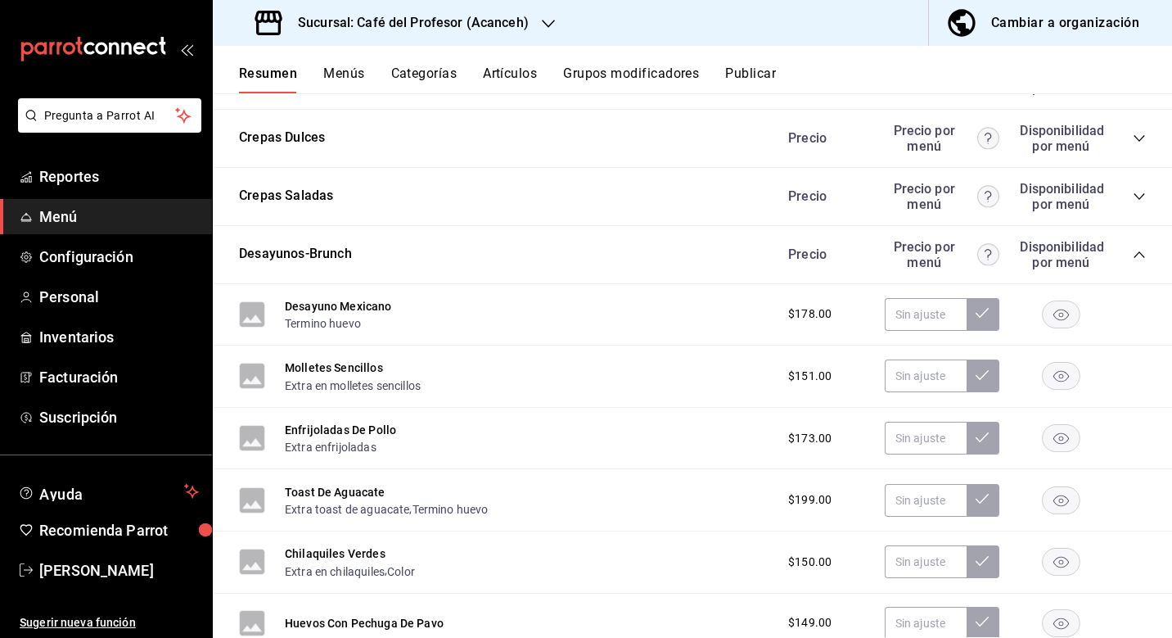
scroll to position [1538, 0]
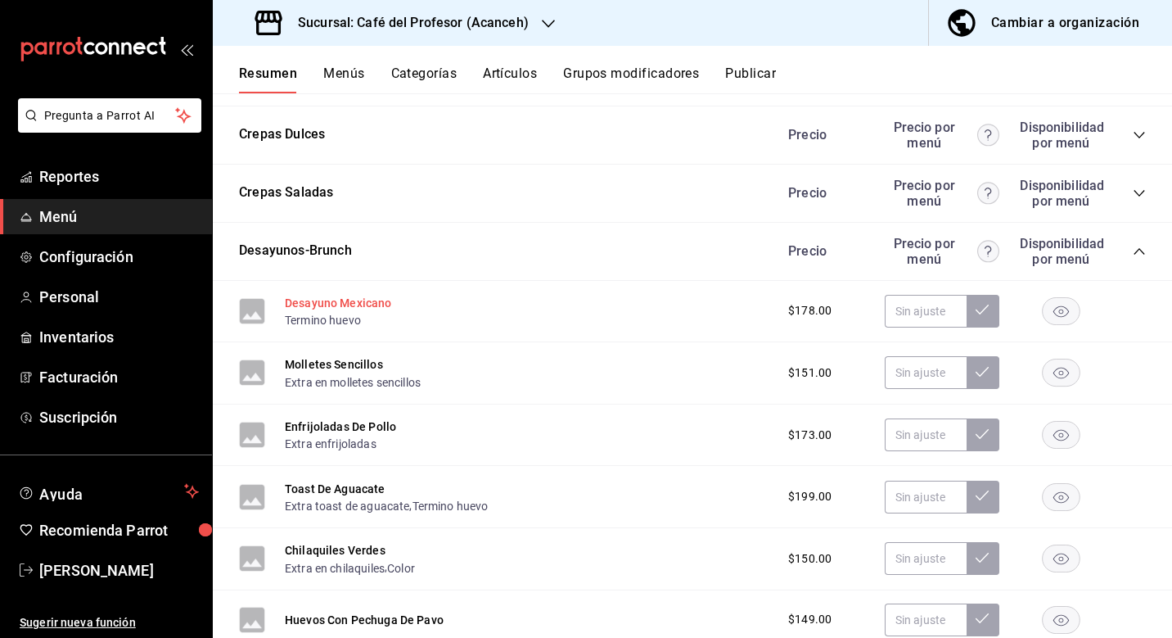
click at [363, 303] on button "Desayuno Mexicano" at bounding box center [338, 303] width 107 height 16
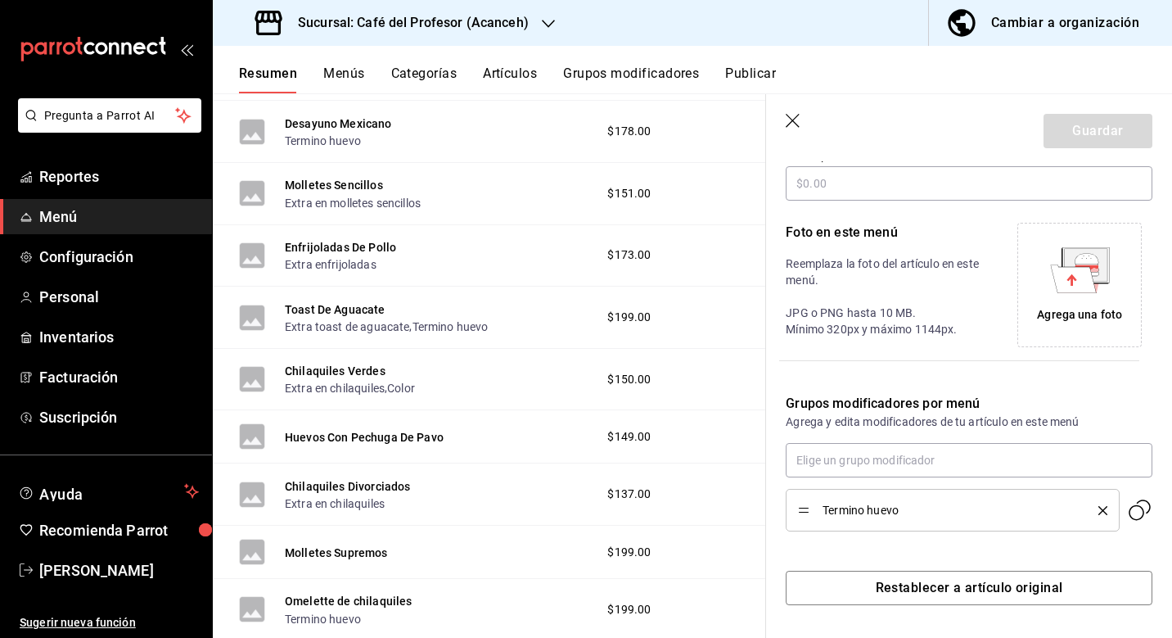
scroll to position [313, 0]
click at [1105, 516] on div "Termino huevo" at bounding box center [952, 510] width 309 height 18
click at [1104, 512] on icon "delete" at bounding box center [1103, 510] width 9 height 9
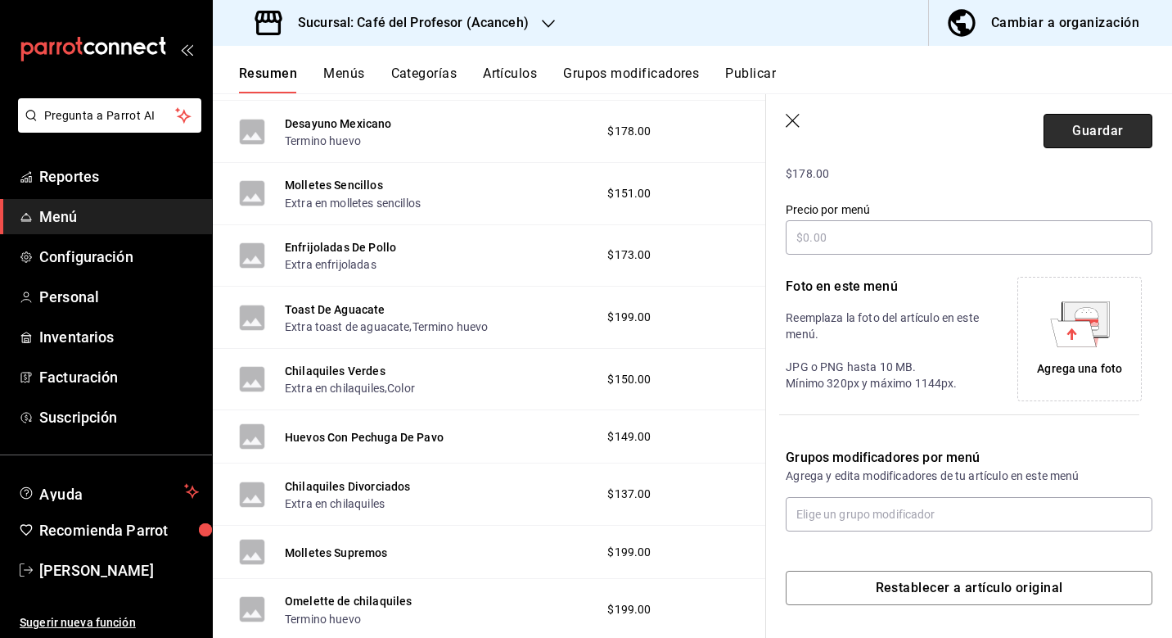
click at [1091, 130] on button "Guardar" at bounding box center [1098, 131] width 109 height 34
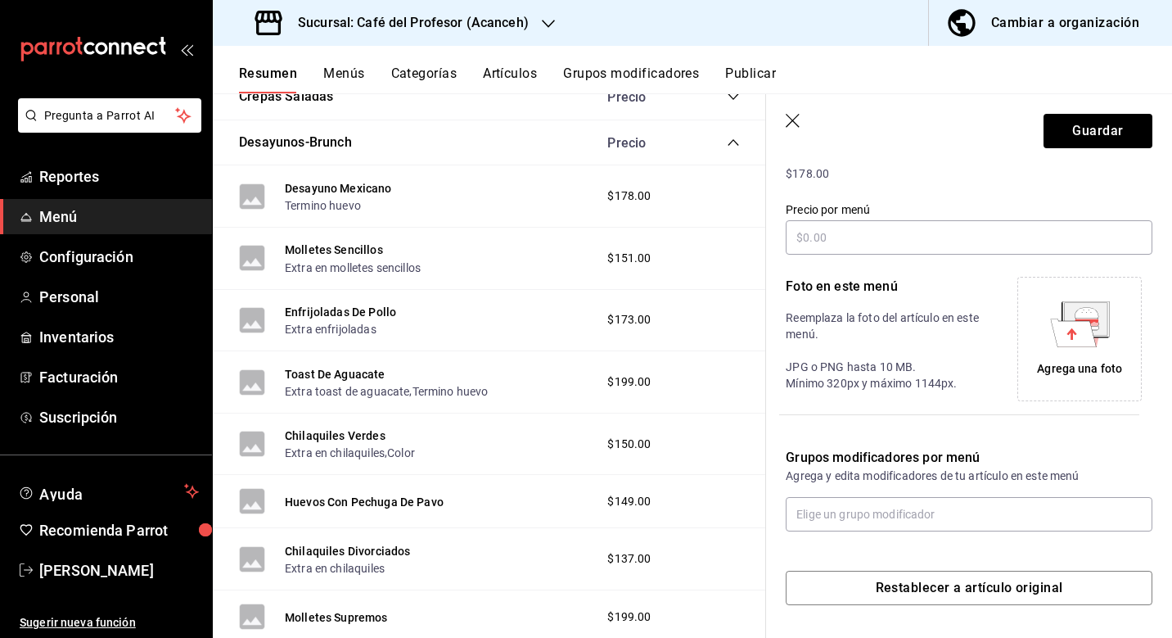
scroll to position [1469, 0]
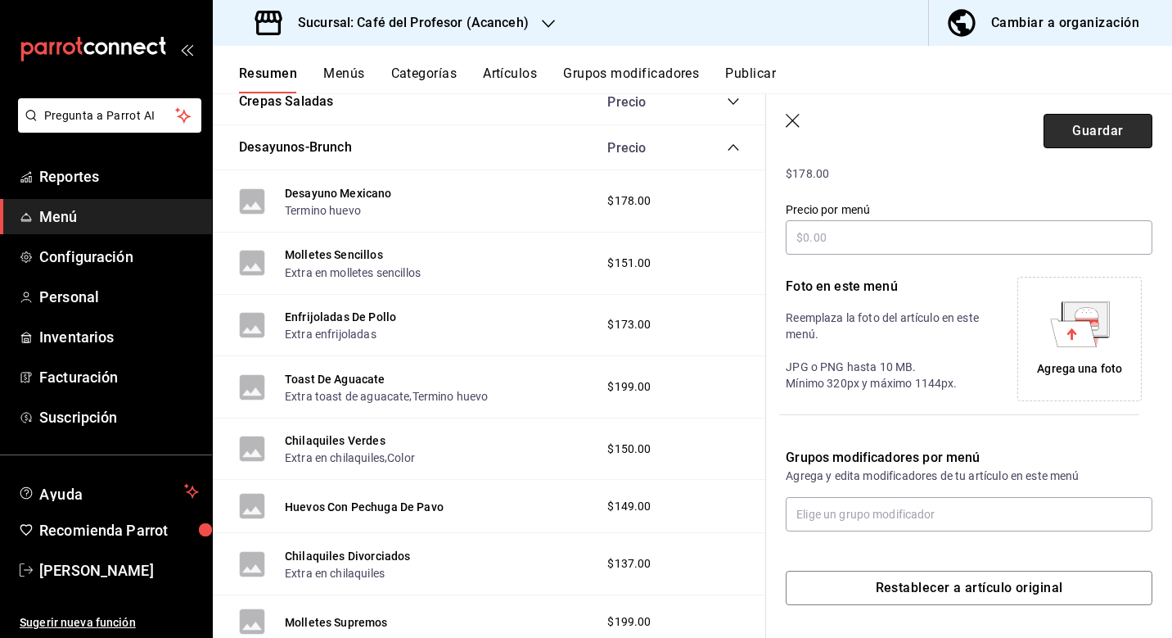
click at [1073, 128] on button "Guardar" at bounding box center [1098, 131] width 109 height 34
click at [613, 72] on button "Grupos modificadores" at bounding box center [631, 79] width 136 height 28
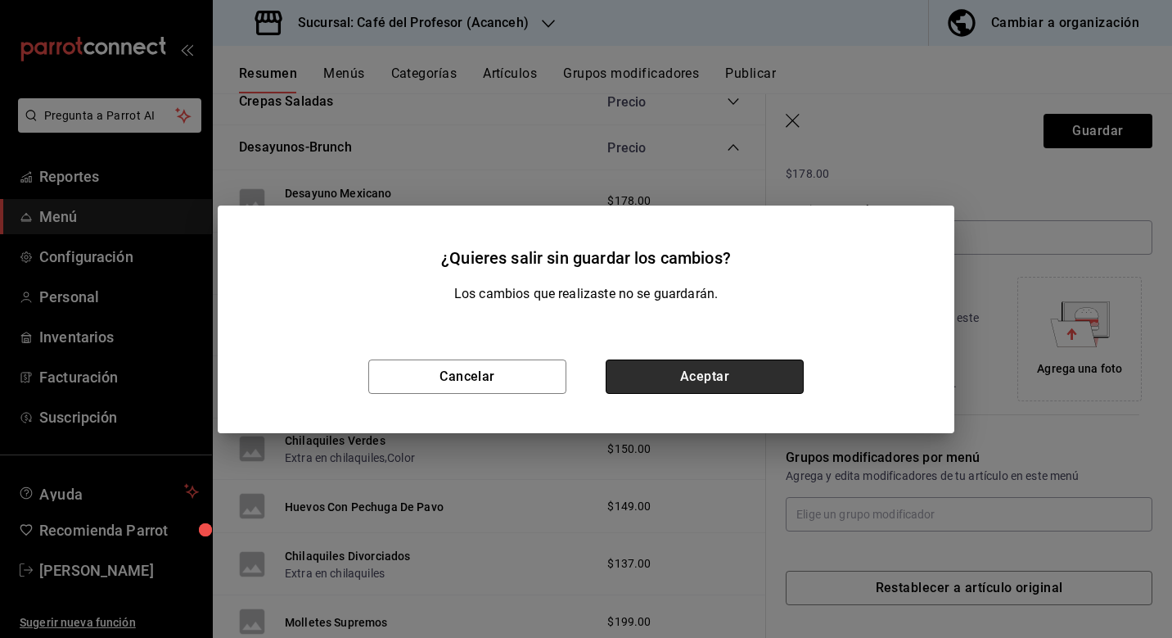
click at [678, 385] on button "Aceptar" at bounding box center [705, 376] width 198 height 34
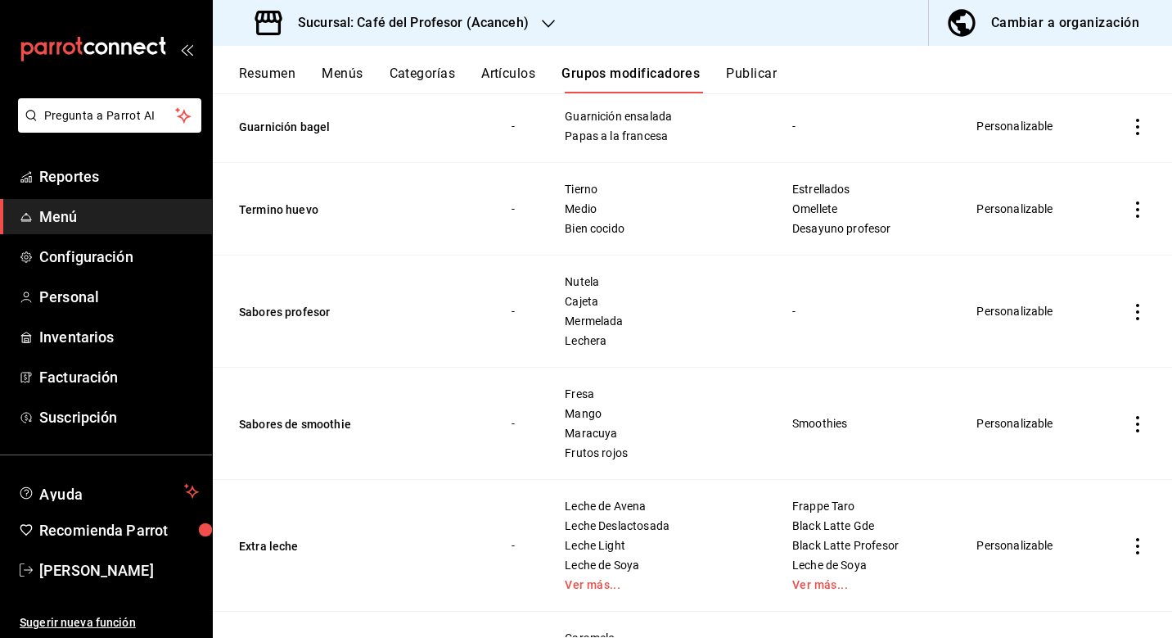
scroll to position [901, 0]
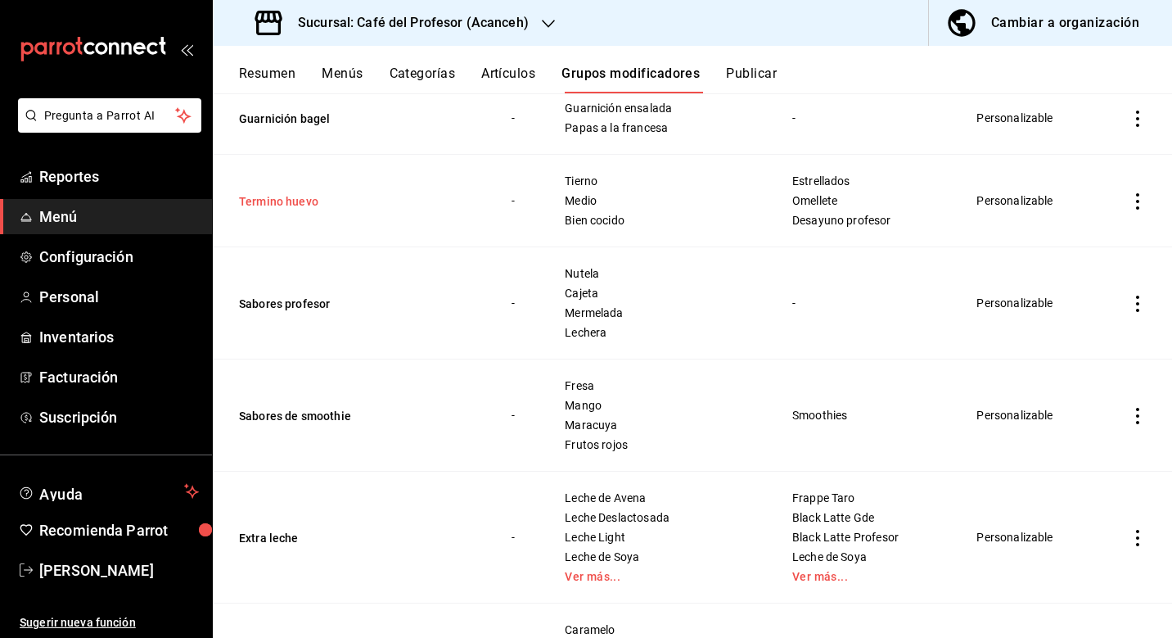
click at [301, 198] on button "Termino huevo" at bounding box center [337, 201] width 196 height 16
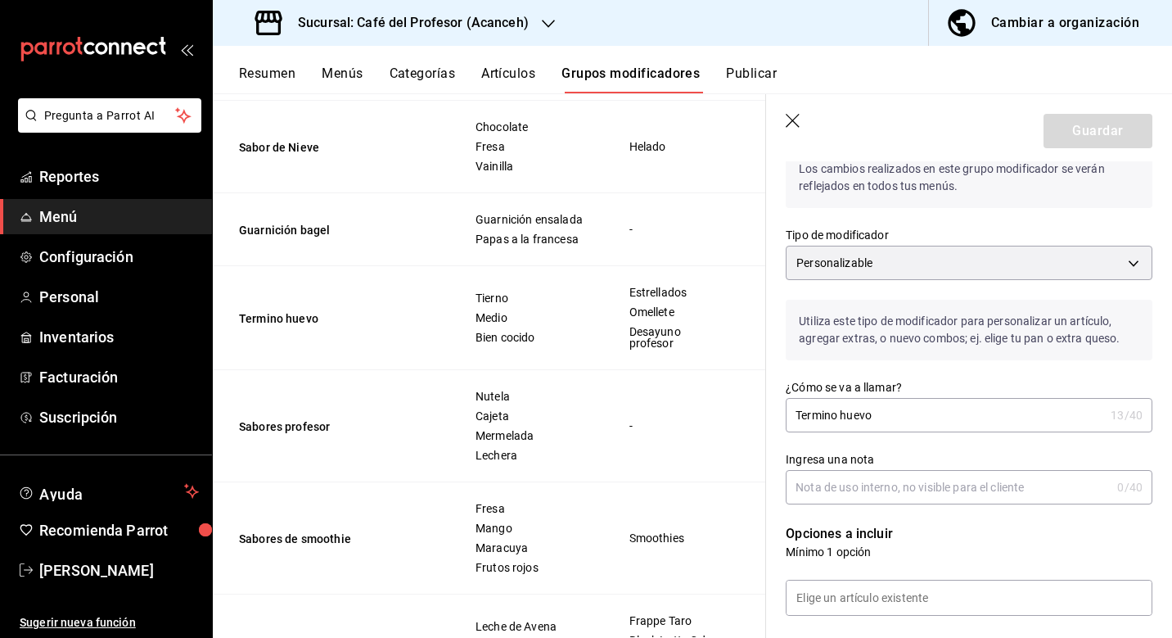
scroll to position [14, 0]
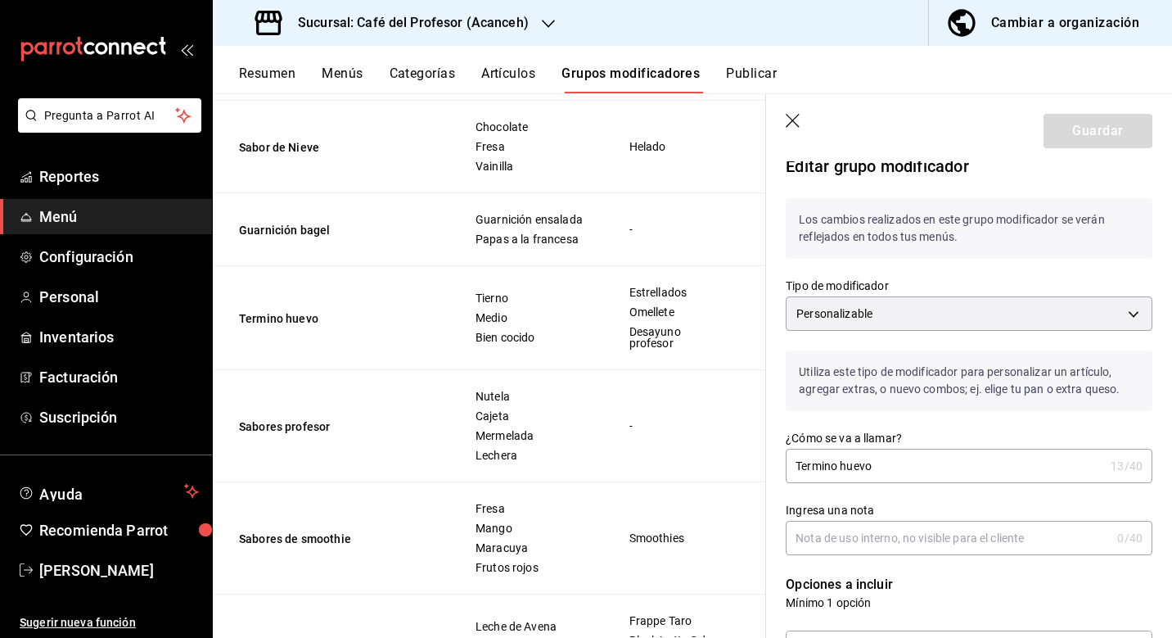
click at [786, 122] on icon "button" at bounding box center [794, 122] width 16 height 16
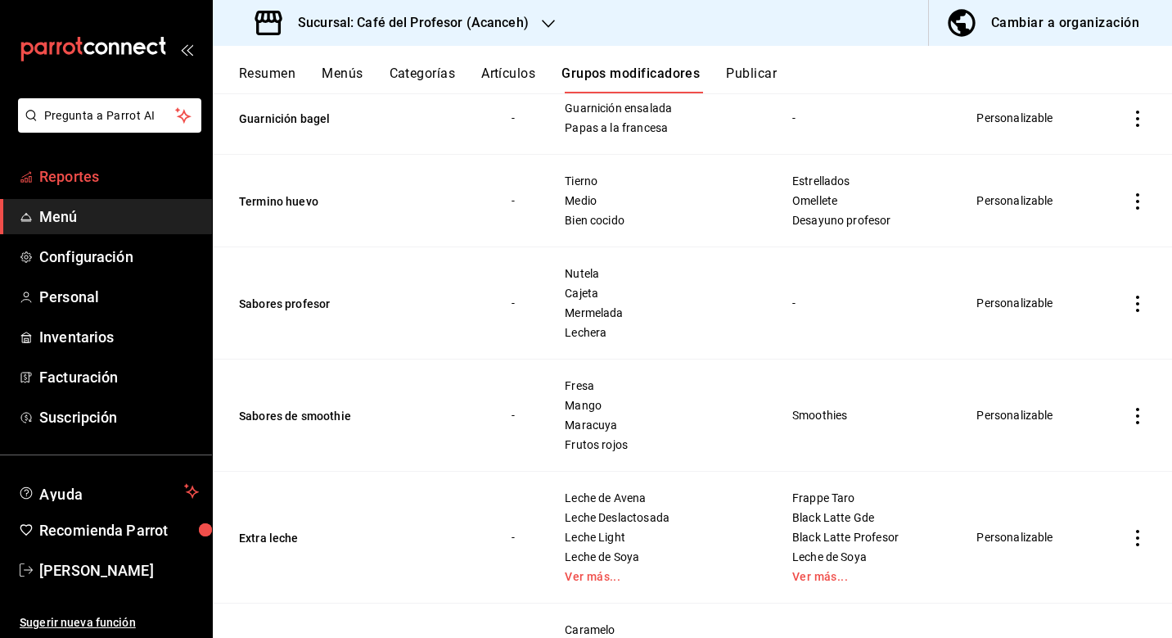
click at [84, 178] on span "Reportes" at bounding box center [119, 176] width 160 height 22
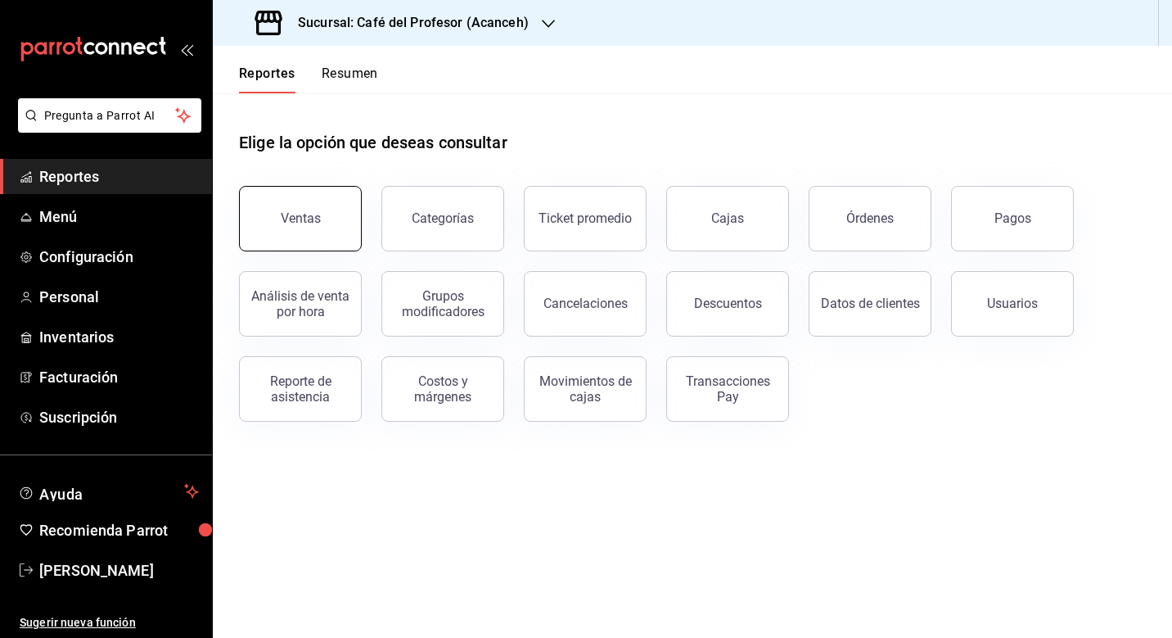
click at [340, 203] on button "Ventas" at bounding box center [300, 218] width 123 height 65
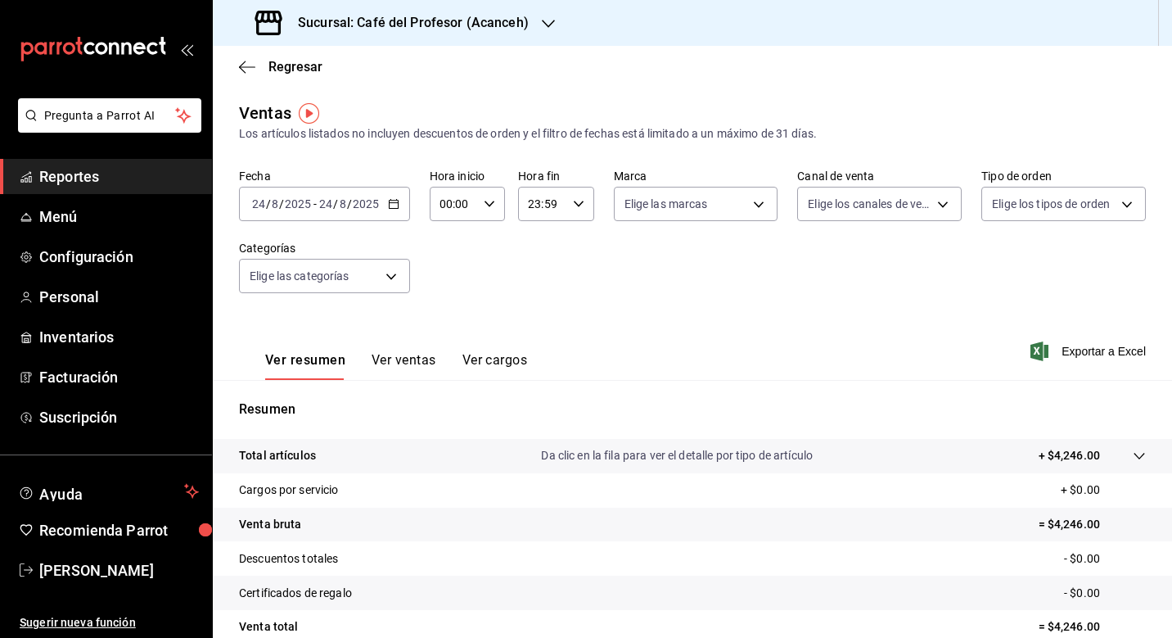
click at [396, 202] on icon "button" at bounding box center [393, 203] width 11 height 11
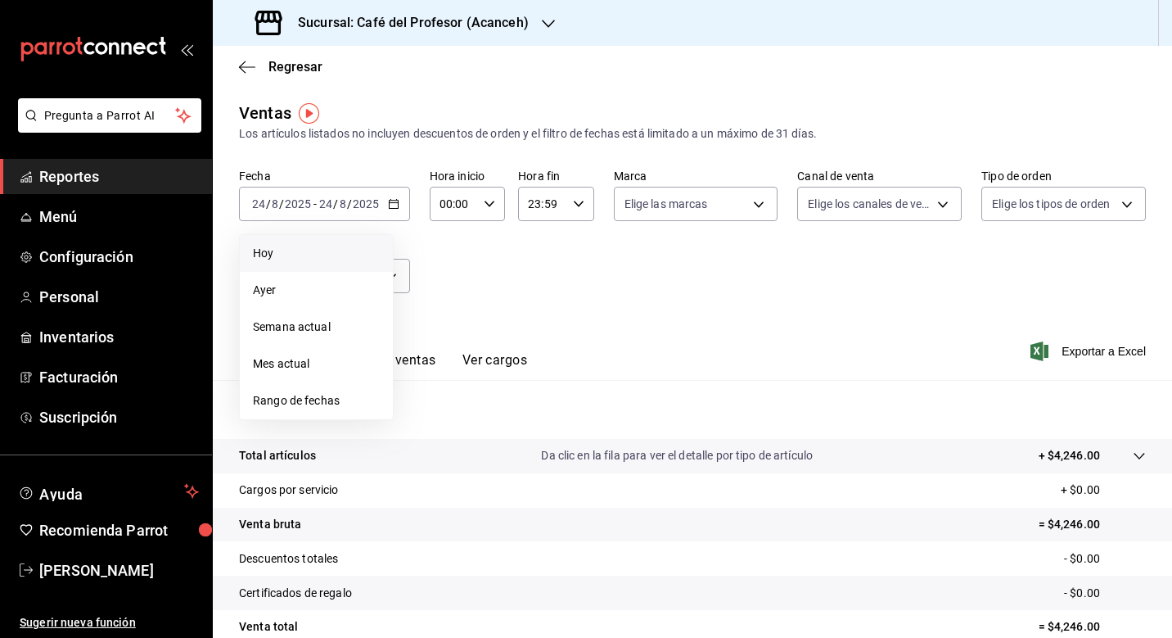
click at [356, 253] on span "Hoy" at bounding box center [316, 253] width 127 height 17
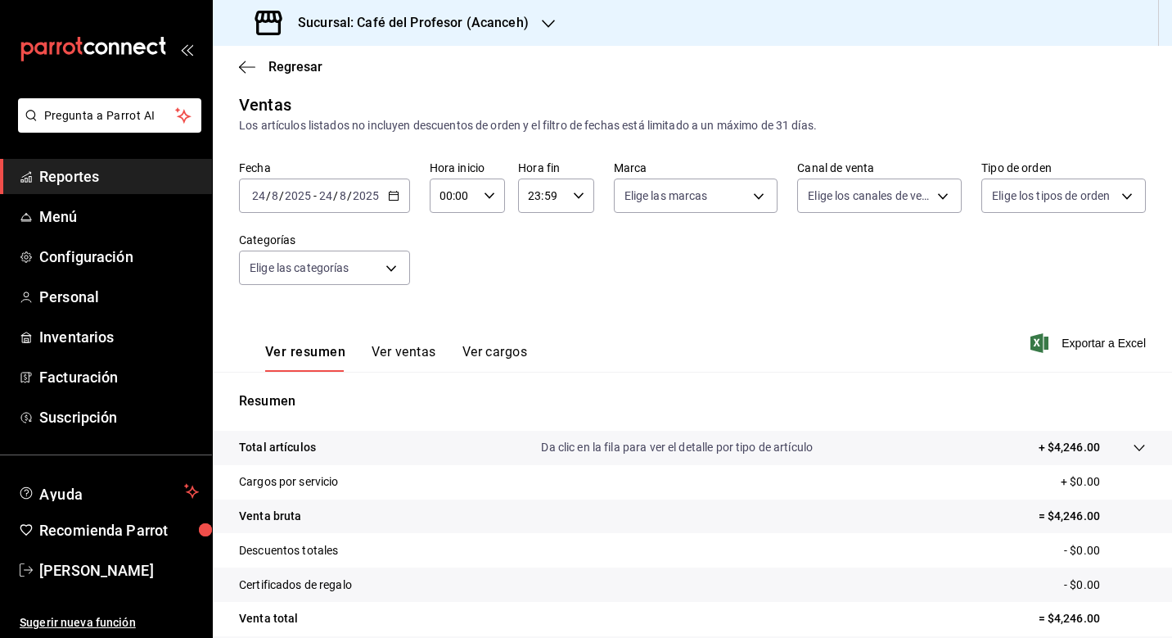
scroll to position [5, 0]
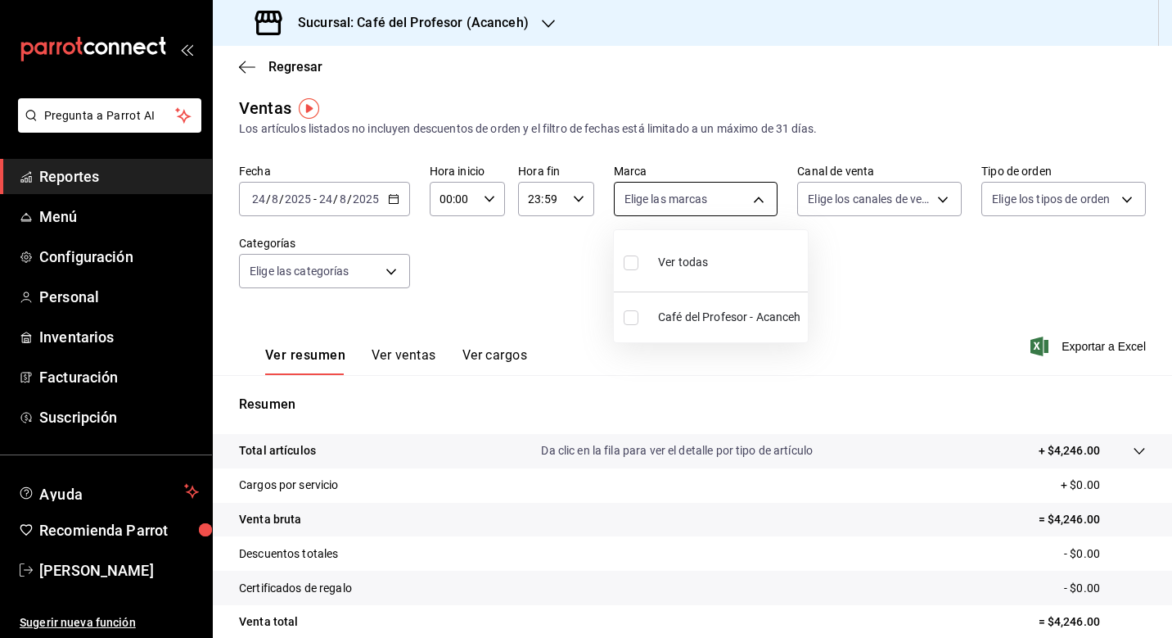
click at [763, 194] on body "Pregunta a Parrot AI Reportes Menú Configuración Personal Inventarios Facturaci…" at bounding box center [586, 319] width 1172 height 638
click at [763, 194] on div at bounding box center [586, 319] width 1172 height 638
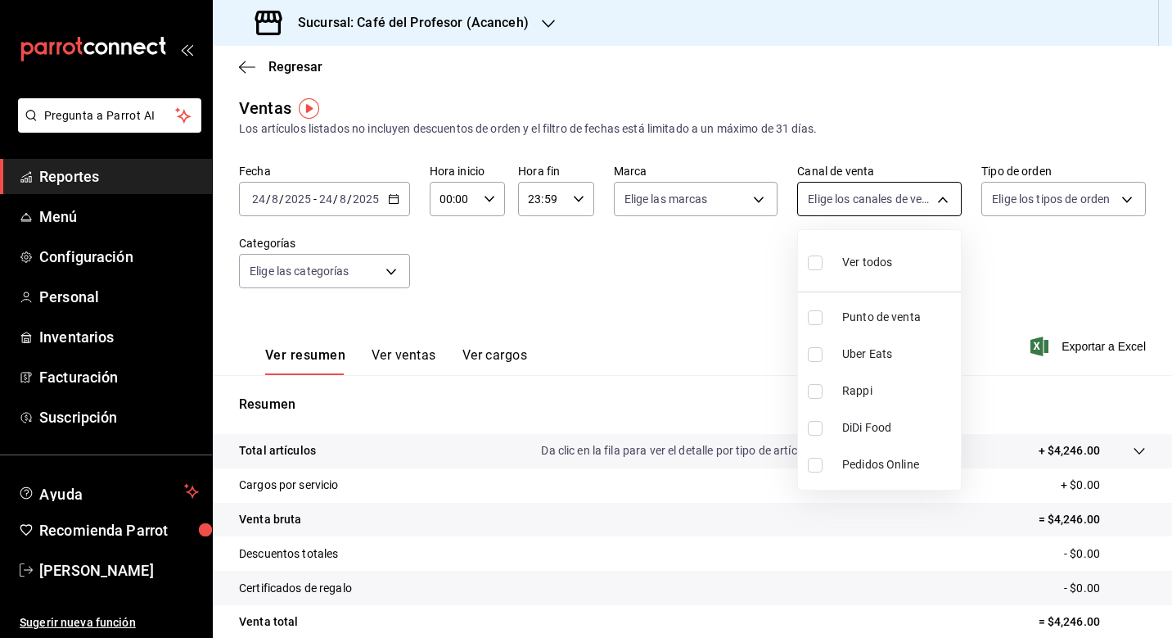
click at [915, 201] on body "Pregunta a Parrot AI Reportes Menú Configuración Personal Inventarios Facturaci…" at bounding box center [586, 319] width 1172 height 638
click at [942, 201] on div at bounding box center [586, 319] width 1172 height 638
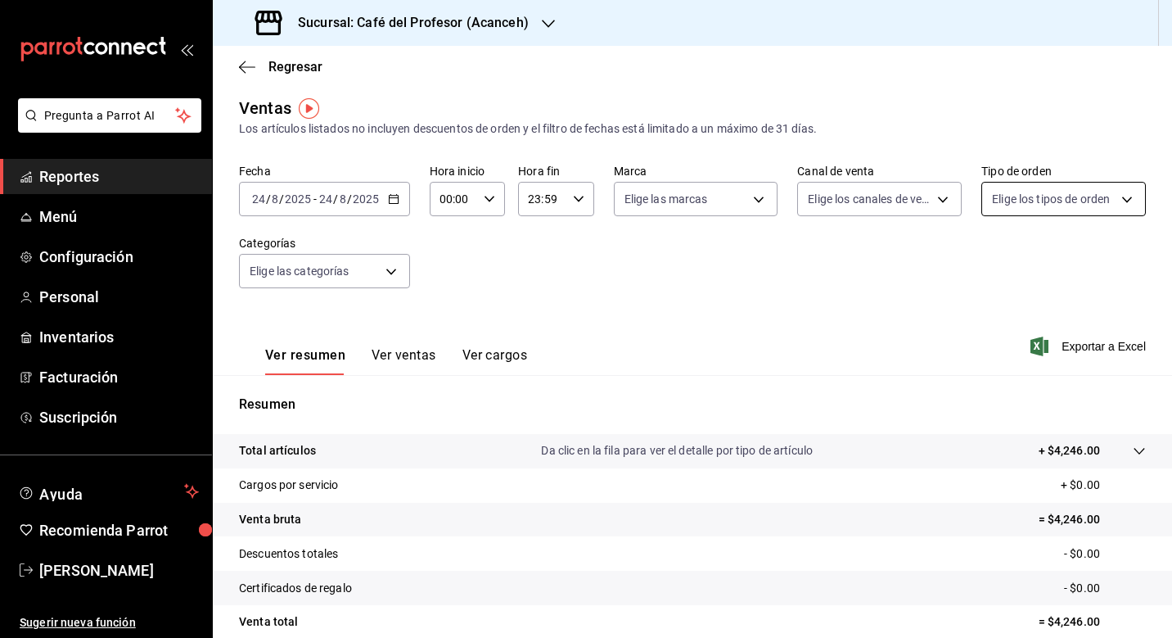
click at [1041, 200] on body "Pregunta a Parrot AI Reportes Menú Configuración Personal Inventarios Facturaci…" at bounding box center [586, 319] width 1172 height 638
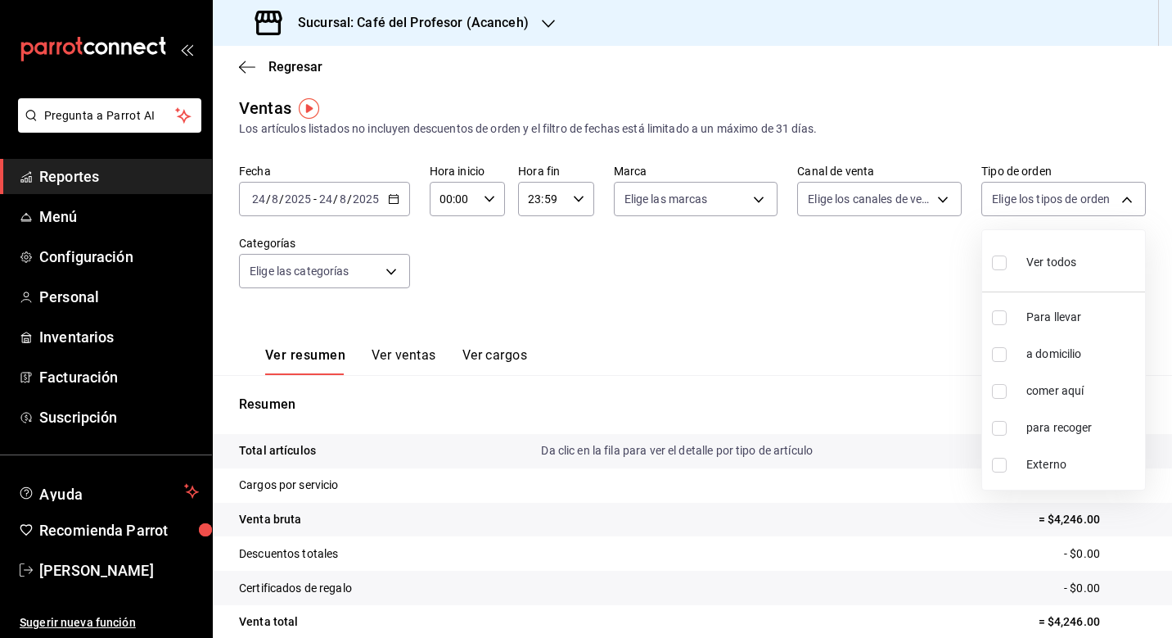
click at [830, 345] on div at bounding box center [586, 319] width 1172 height 638
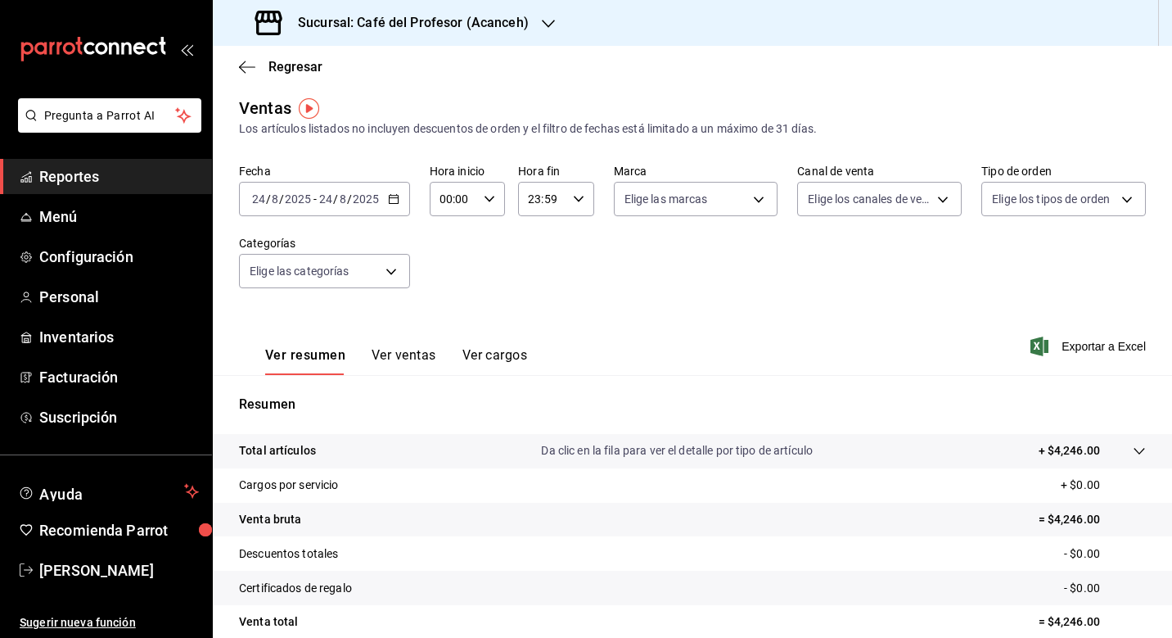
click at [402, 353] on button "Ver ventas" at bounding box center [404, 361] width 65 height 28
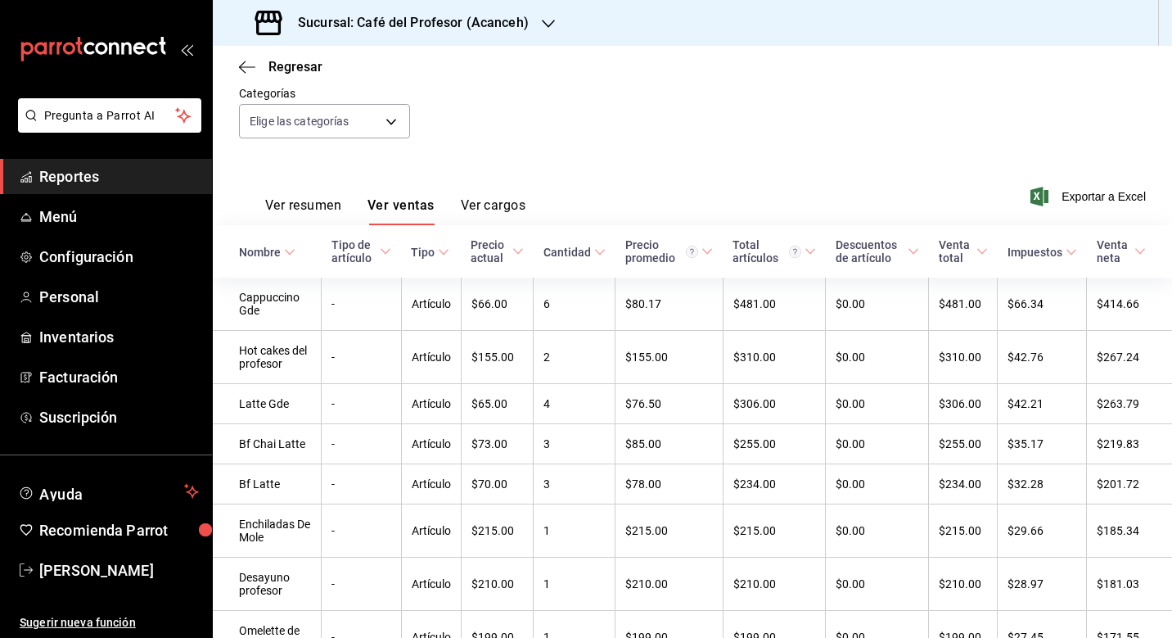
scroll to position [180, 0]
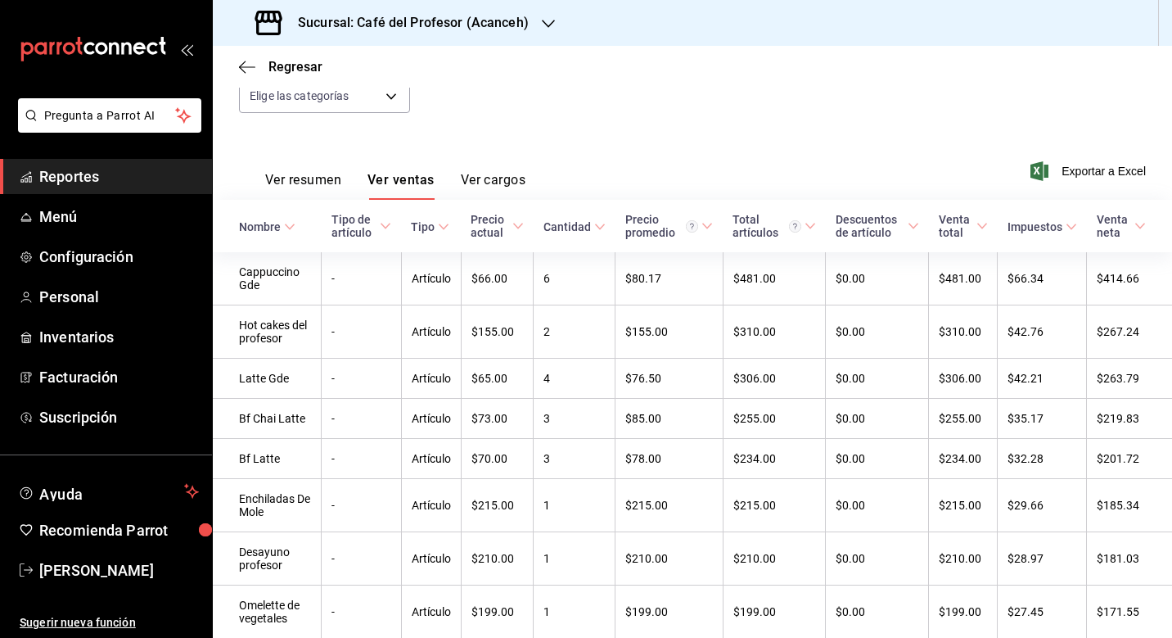
click at [492, 187] on button "Ver cargos" at bounding box center [493, 186] width 65 height 28
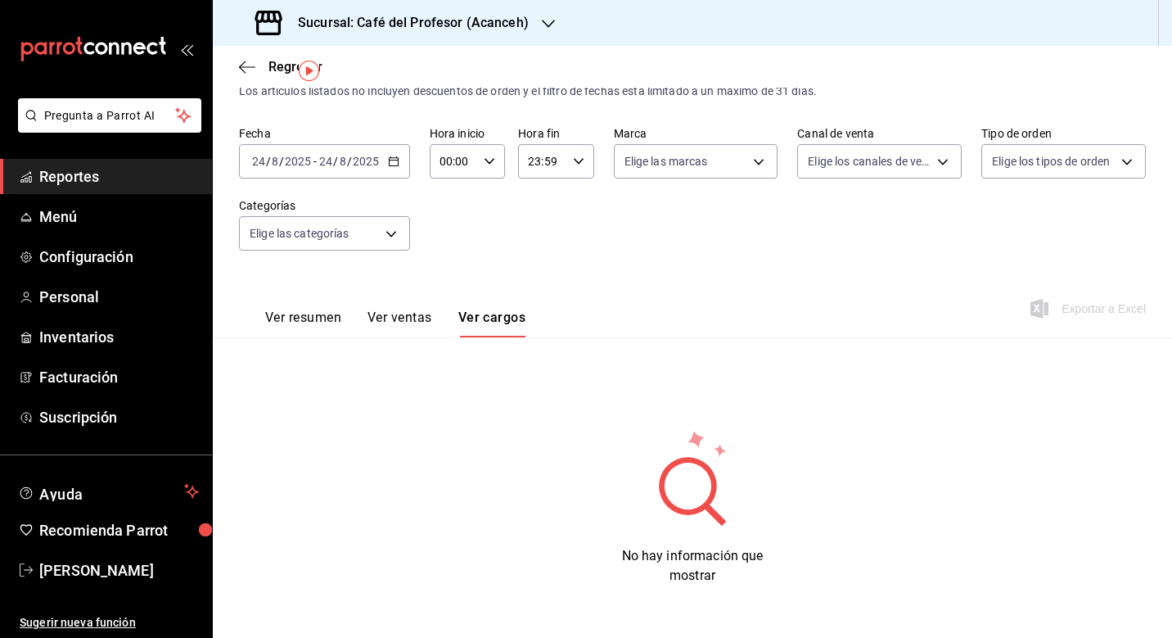
scroll to position [43, 0]
click at [318, 311] on button "Ver resumen" at bounding box center [303, 323] width 76 height 28
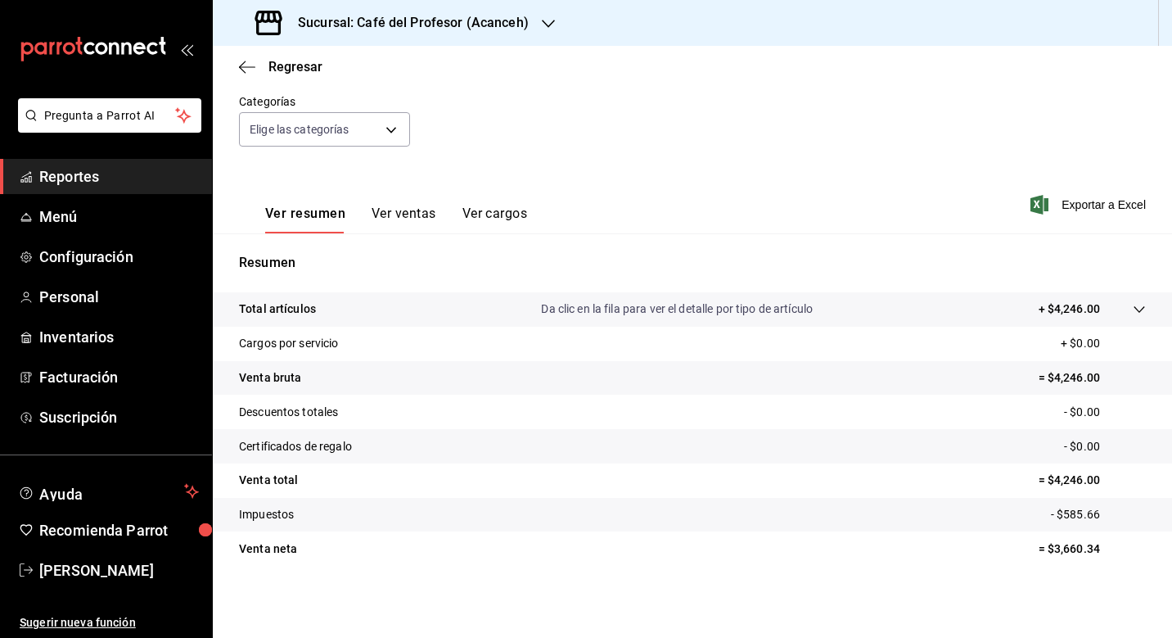
scroll to position [147, 0]
click at [1070, 315] on p "+ $4,246.00" at bounding box center [1069, 308] width 61 height 17
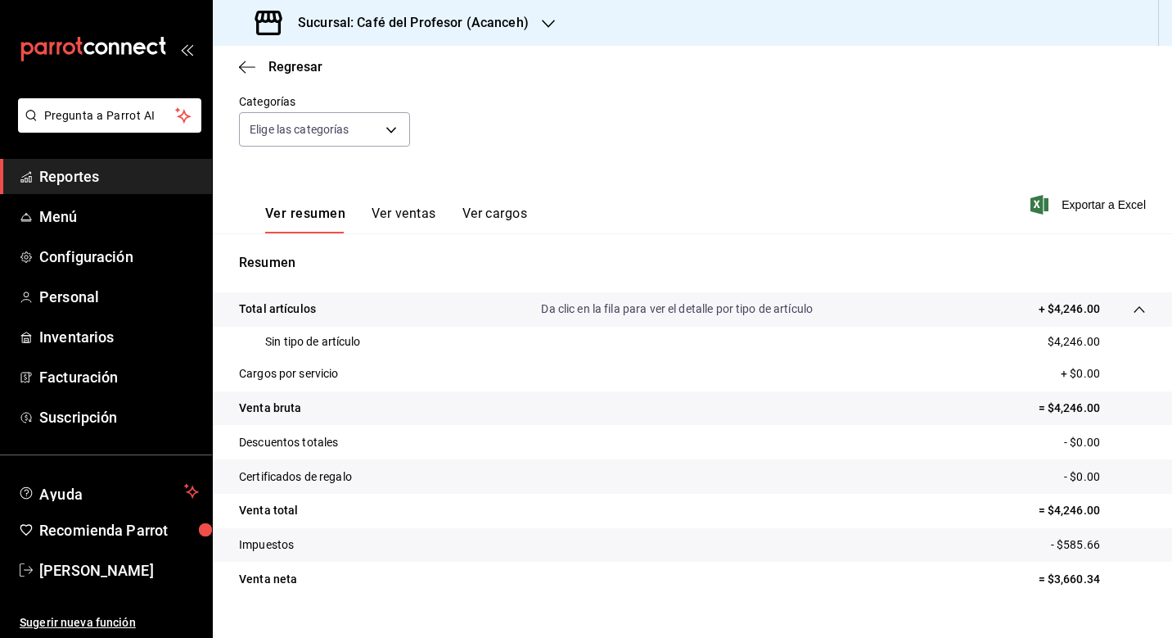
click at [276, 418] on tr "Venta bruta = $4,246.00" at bounding box center [693, 408] width 960 height 34
click at [275, 407] on p "Venta bruta" at bounding box center [270, 408] width 62 height 17
click at [277, 443] on p "Descuentos totales" at bounding box center [288, 442] width 99 height 17
click at [284, 471] on p "Certificados de regalo" at bounding box center [295, 476] width 113 height 17
click at [287, 509] on p "Venta total" at bounding box center [268, 510] width 59 height 17
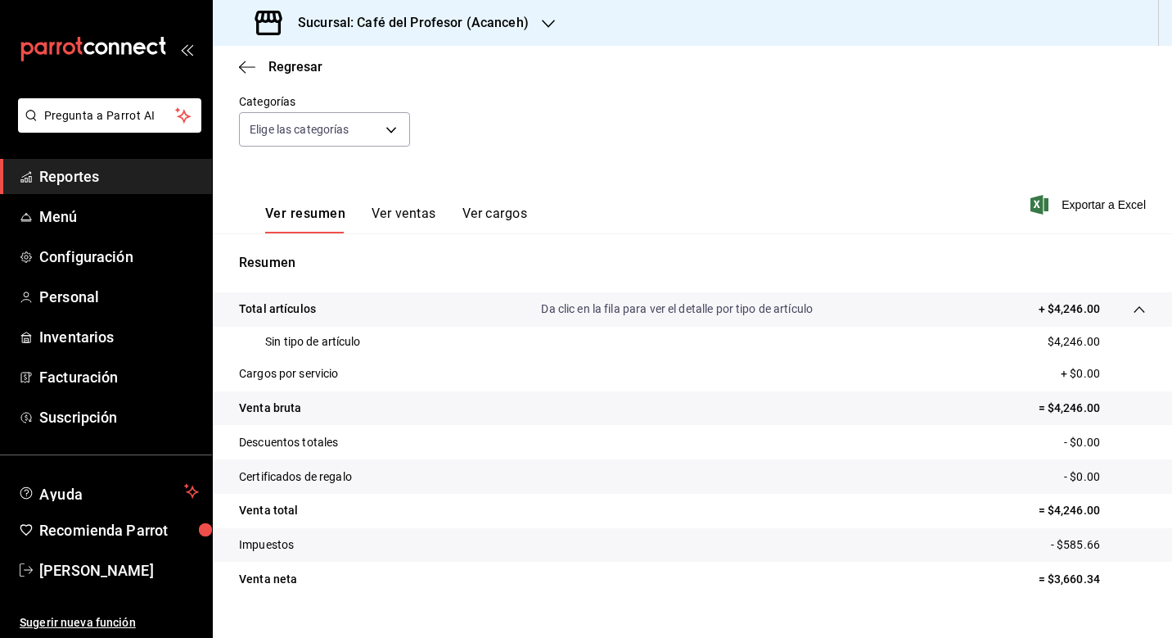
click at [284, 533] on tr "Impuestos - $585.66" at bounding box center [693, 545] width 960 height 34
click at [287, 547] on p "Impuestos" at bounding box center [266, 544] width 55 height 17
click at [285, 581] on p "Venta neta" at bounding box center [268, 579] width 58 height 17
click at [400, 206] on button "Ver ventas" at bounding box center [404, 220] width 65 height 28
